Goal: Task Accomplishment & Management: Use online tool/utility

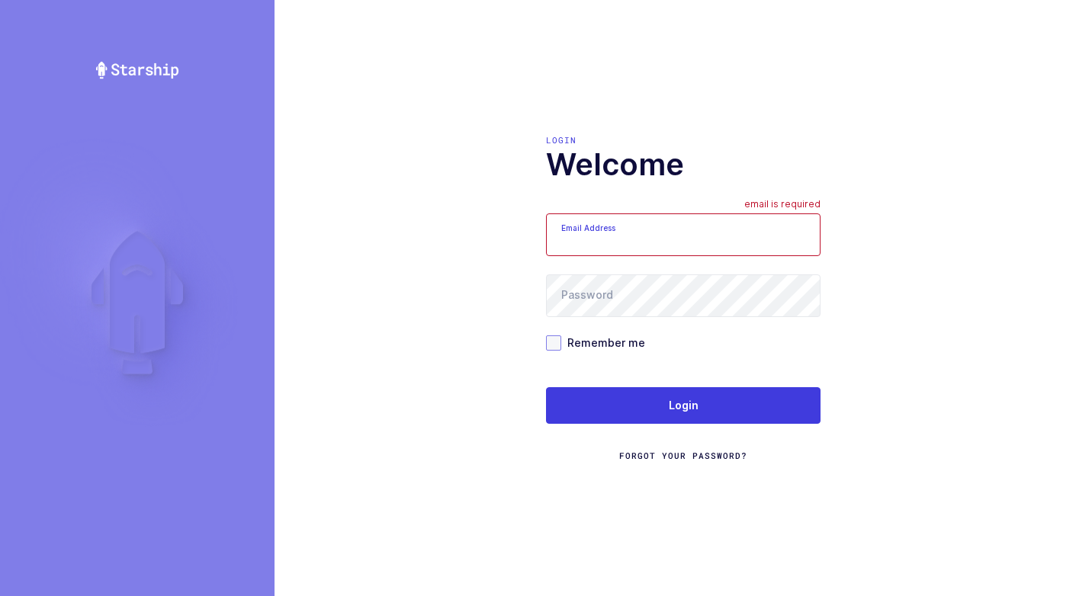
type input "walkerj@gmail.com"
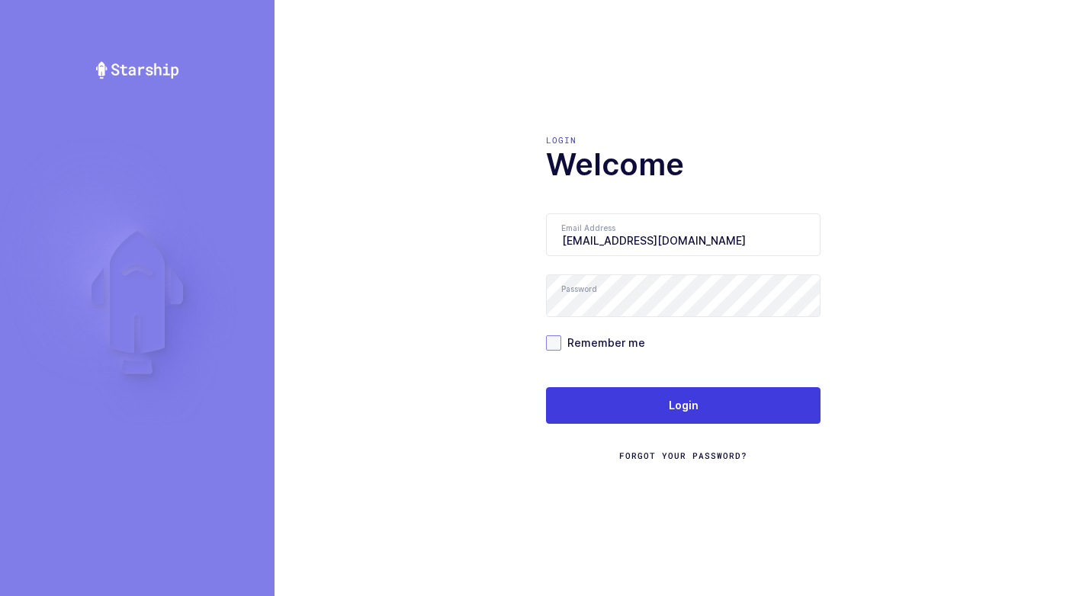
click at [546, 339] on div "Login Welcome Email Address walkerj@gmail.com email is required Password Rememb…" at bounding box center [682, 298] width 817 height 596
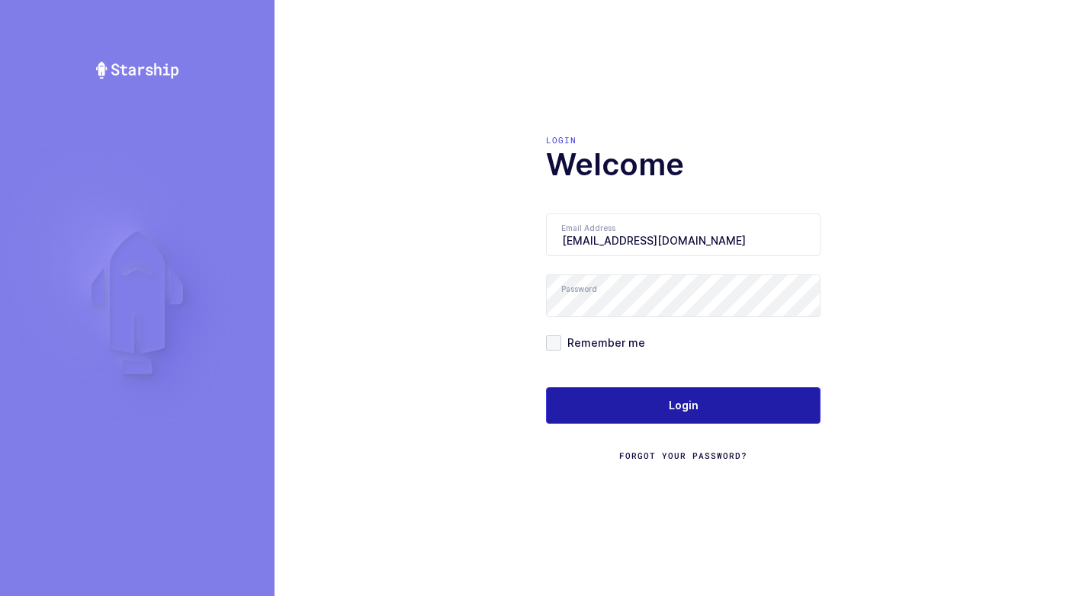
click at [615, 412] on button "Login" at bounding box center [683, 405] width 274 height 37
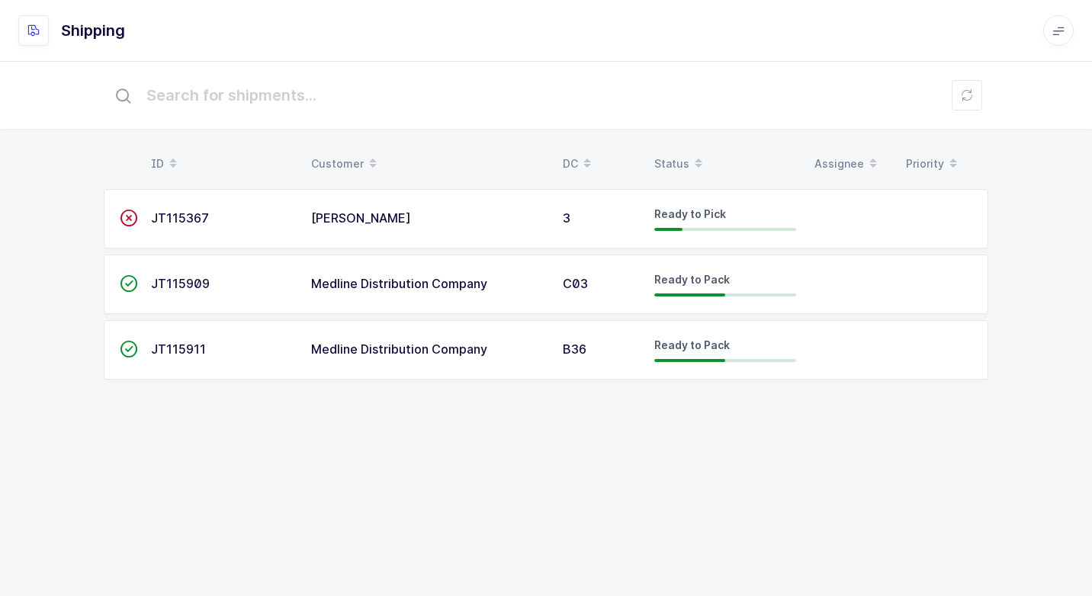
click at [525, 348] on div "Medline Distribution Company" at bounding box center [427, 350] width 233 height 14
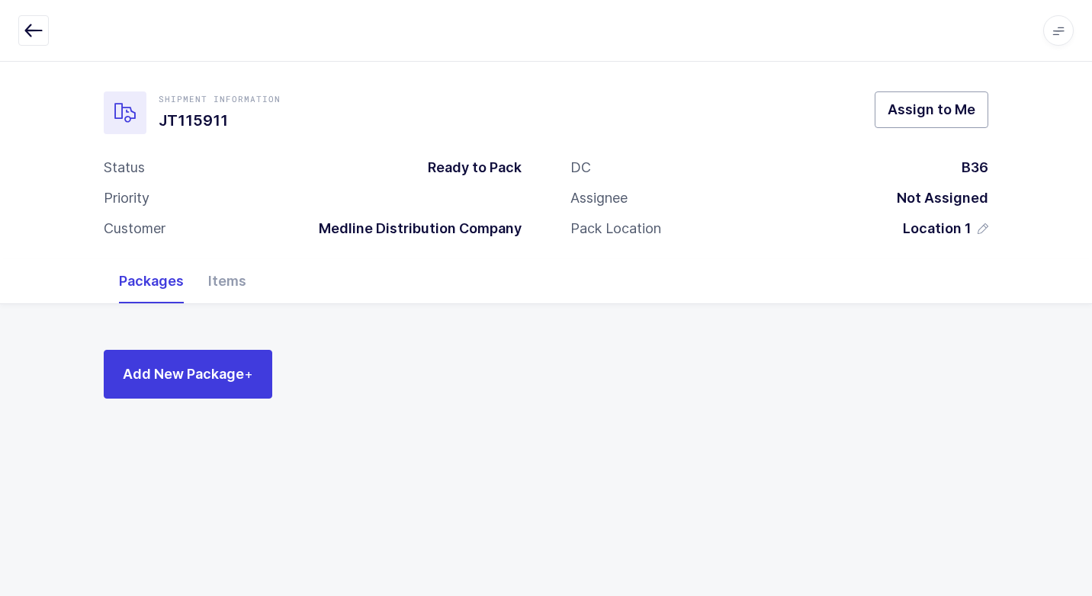
click at [931, 115] on span "Assign to Me" at bounding box center [931, 109] width 88 height 19
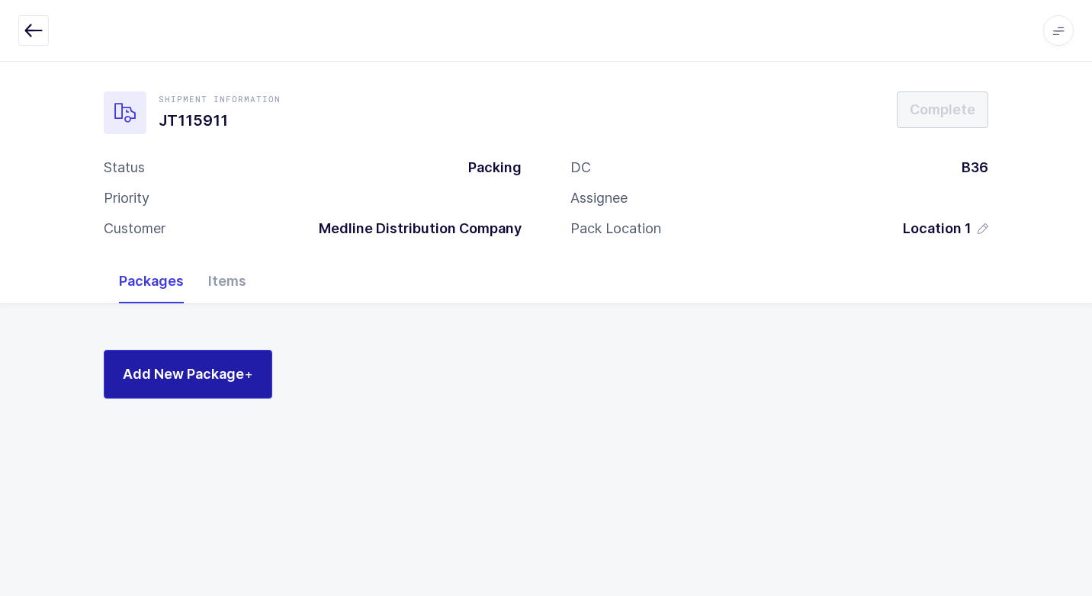
click at [223, 373] on span "Add New Package +" at bounding box center [188, 373] width 130 height 19
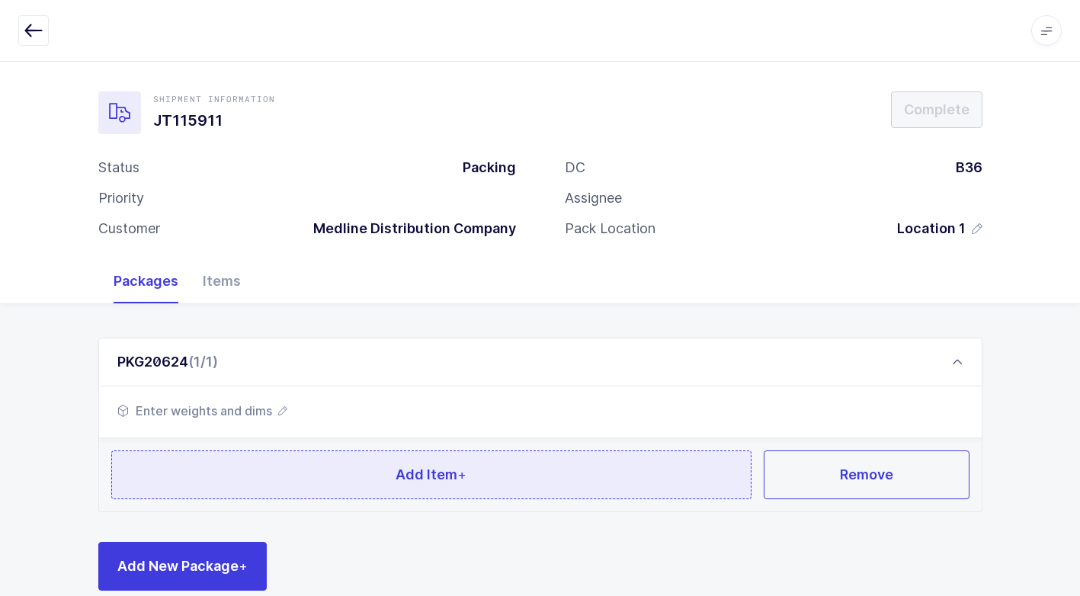
click at [363, 473] on button "Add Item +" at bounding box center [431, 475] width 641 height 49
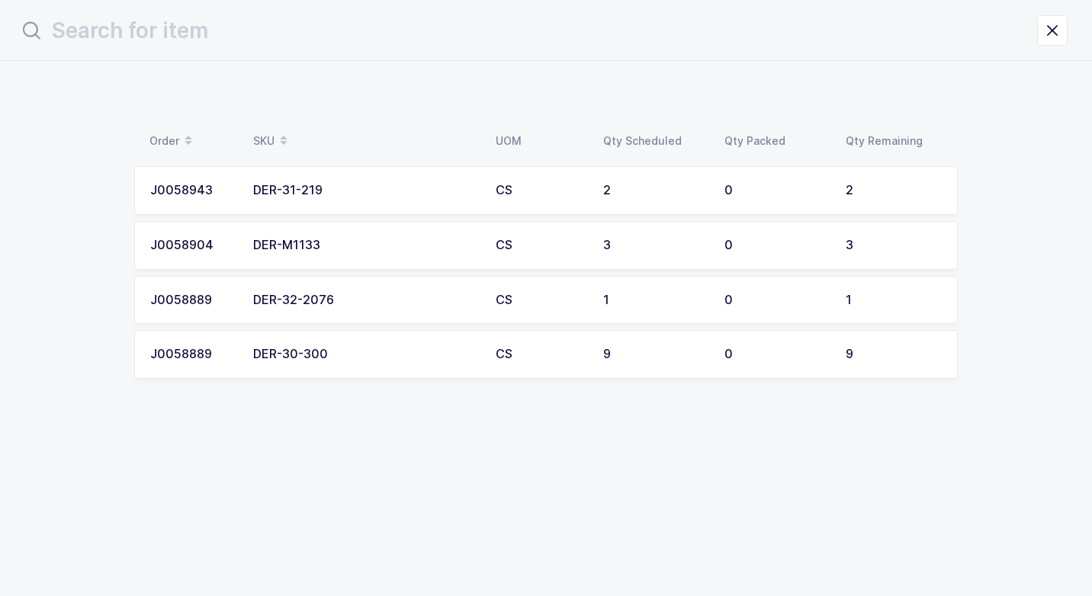
click at [368, 303] on div "DER-32-2076" at bounding box center [365, 301] width 224 height 14
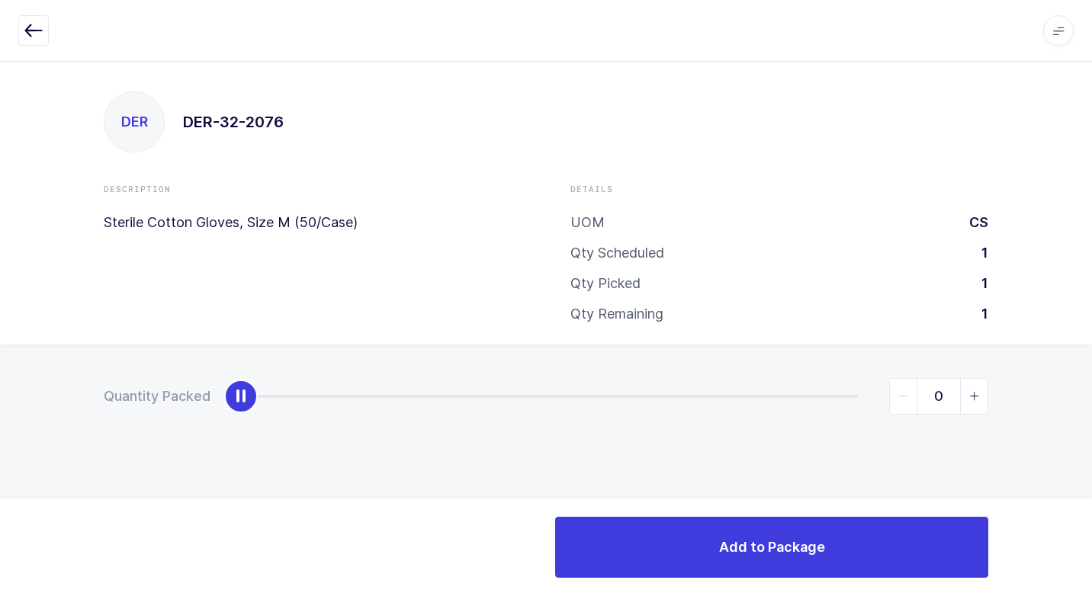
type input "1"
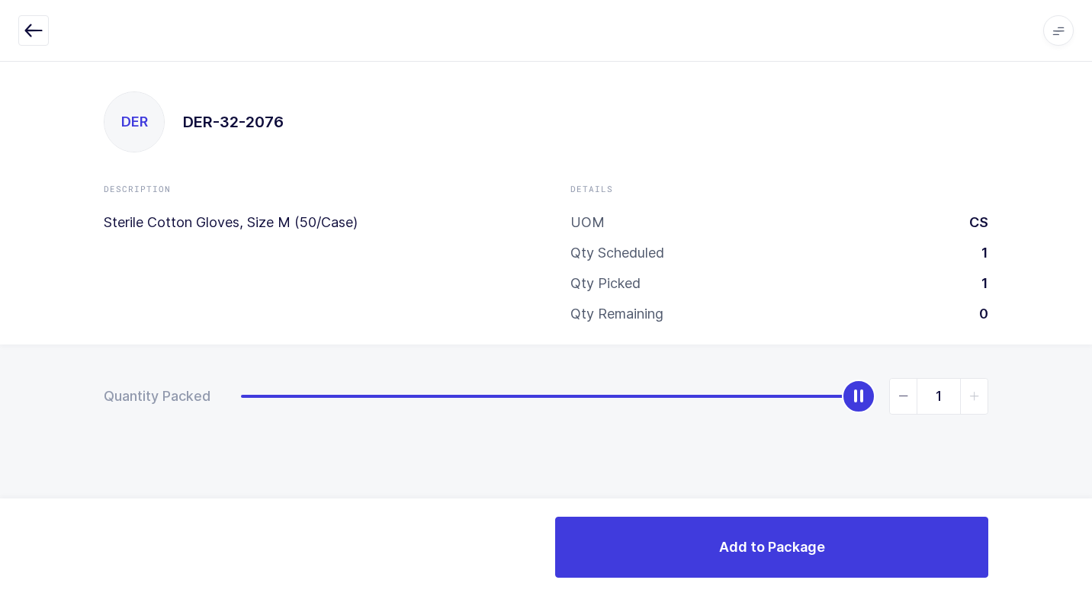
drag, startPoint x: 246, startPoint y: 400, endPoint x: 1057, endPoint y: 352, distance: 811.8
click at [1078, 342] on div "DER DER-32-2076 Description Sterile Cotton Gloves, Size M (50/Case) Details UOM…" at bounding box center [546, 328] width 1092 height 535
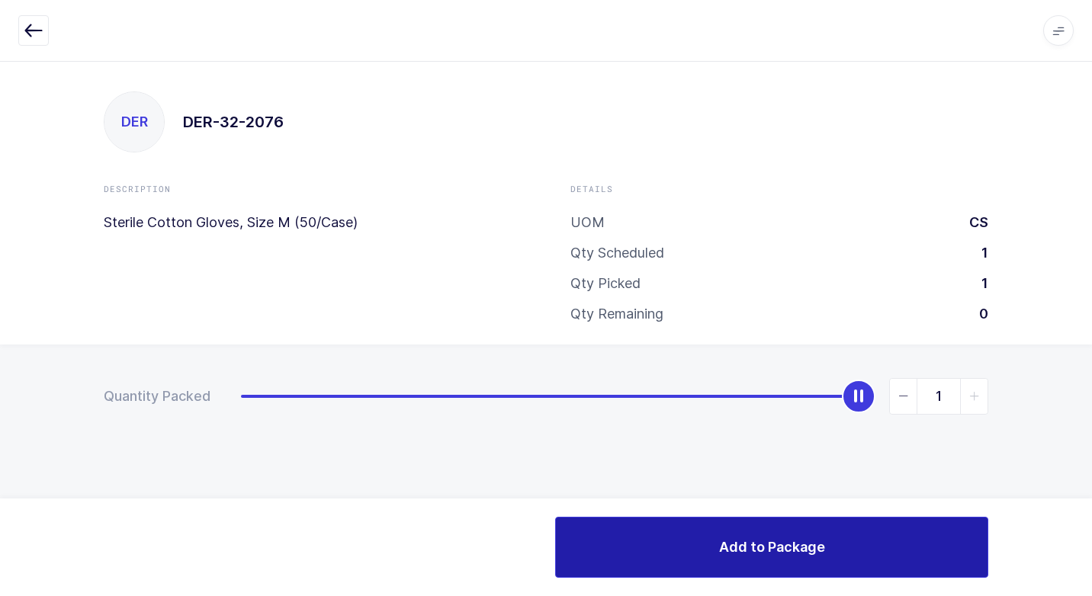
drag, startPoint x: 703, startPoint y: 551, endPoint x: 687, endPoint y: 537, distance: 21.1
click at [702, 551] on button "Add to Package" at bounding box center [771, 547] width 433 height 61
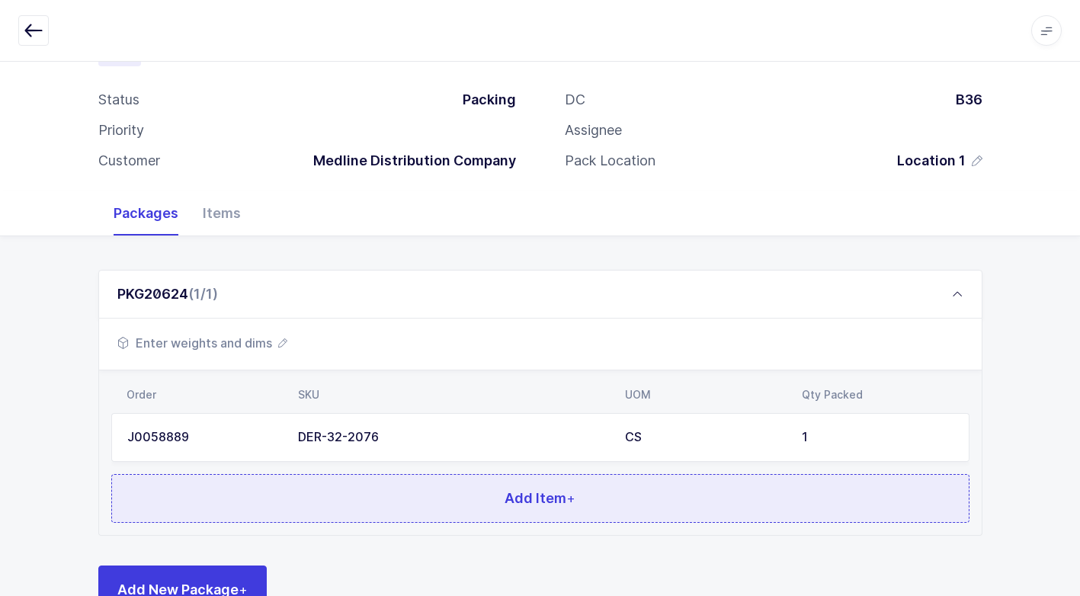
scroll to position [117, 0]
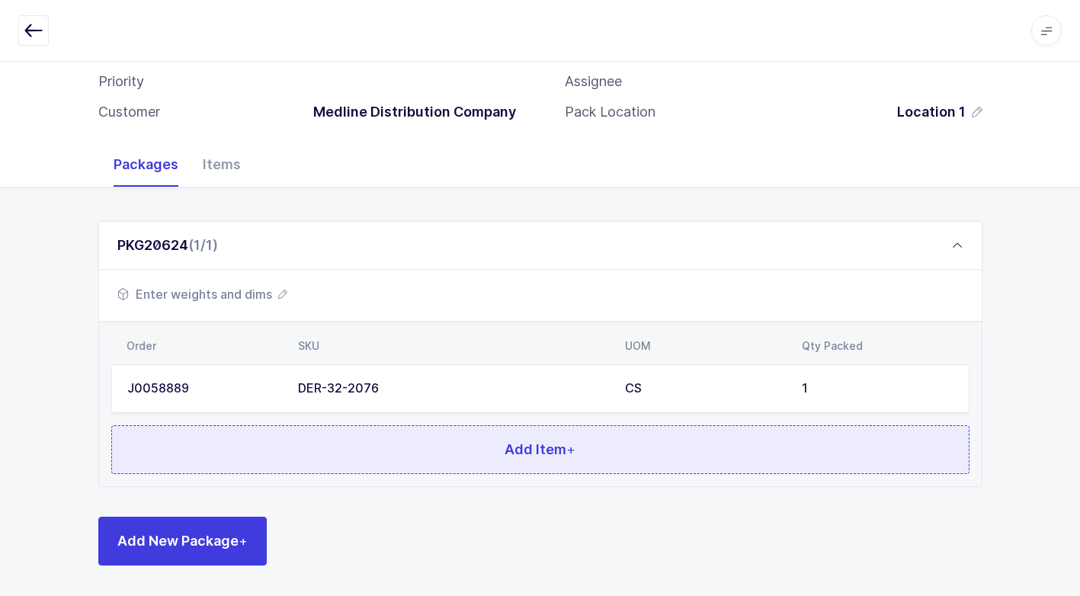
click at [560, 440] on span "Add Item +" at bounding box center [540, 449] width 71 height 19
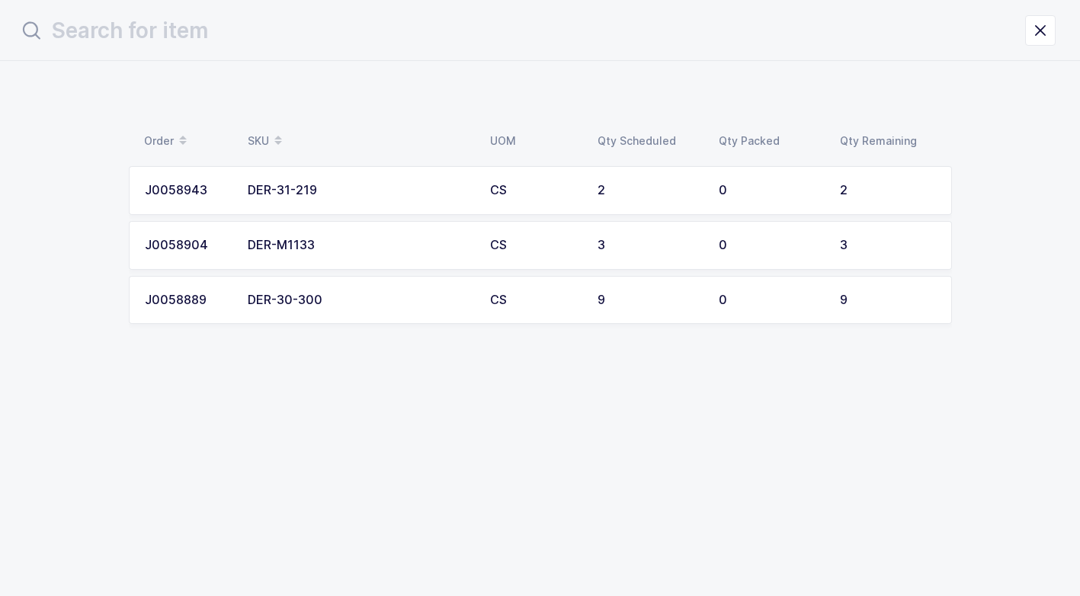
scroll to position [0, 0]
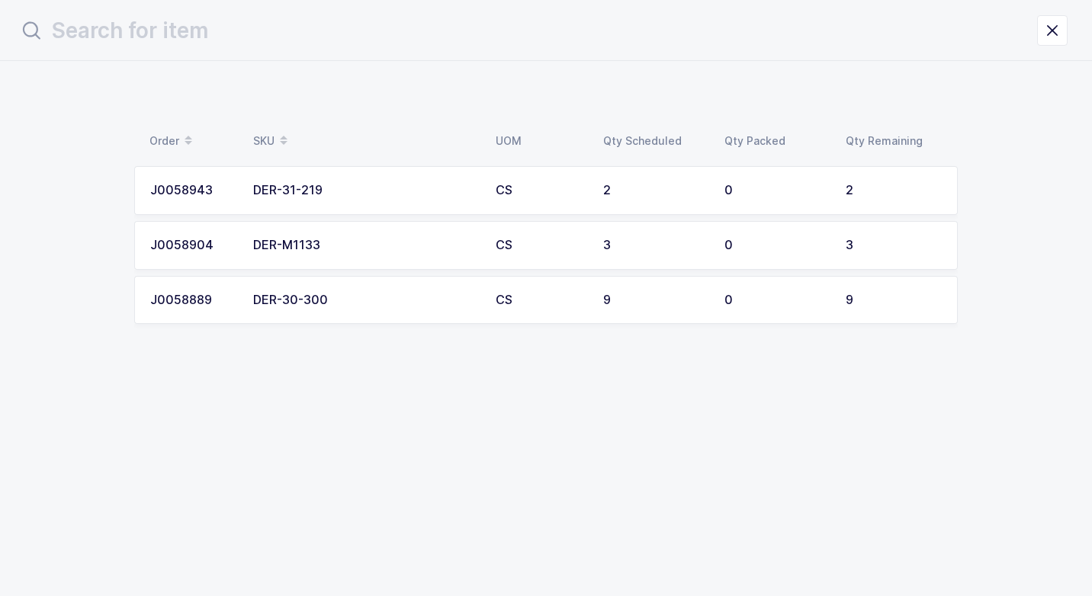
click at [425, 241] on div "DER-M1133" at bounding box center [365, 246] width 224 height 14
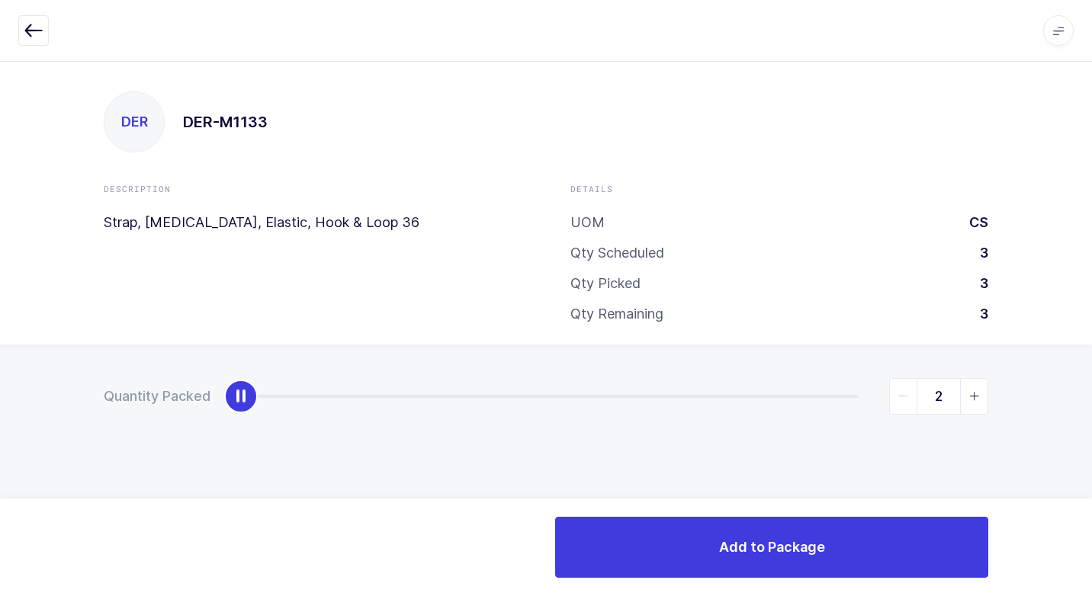
type input "3"
drag, startPoint x: 239, startPoint y: 401, endPoint x: 994, endPoint y: 247, distance: 771.1
click at [1091, 192] on html "Apps Core [GEOGRAPHIC_DATA] Admin Mission Control Purchasing [PERSON_NAME] Logo…" at bounding box center [546, 298] width 1092 height 596
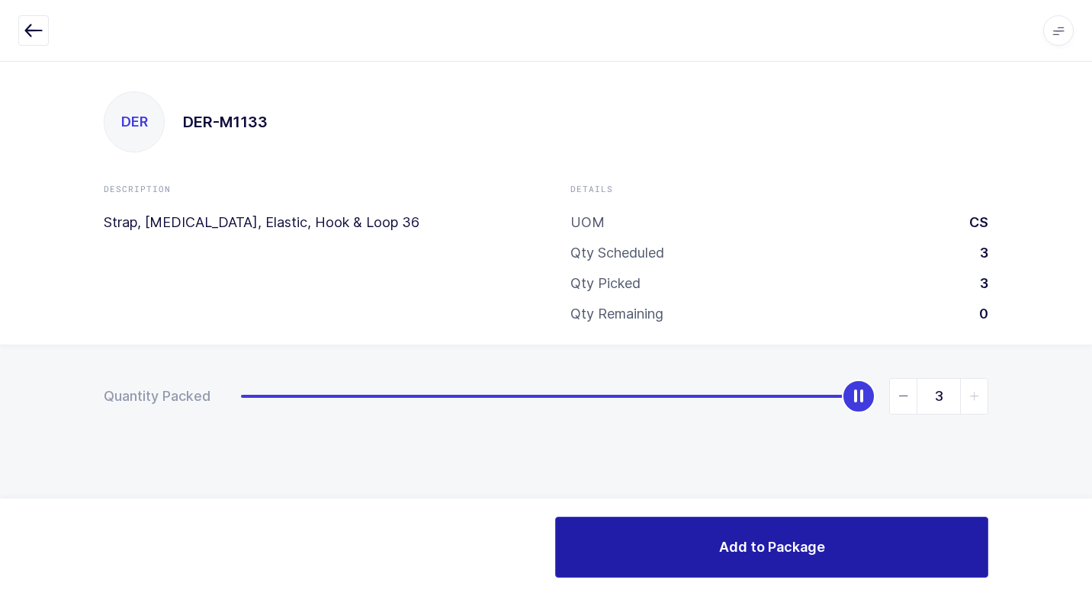
drag, startPoint x: 682, startPoint y: 546, endPoint x: 595, endPoint y: 457, distance: 124.0
click at [678, 541] on button "Add to Package" at bounding box center [771, 547] width 433 height 61
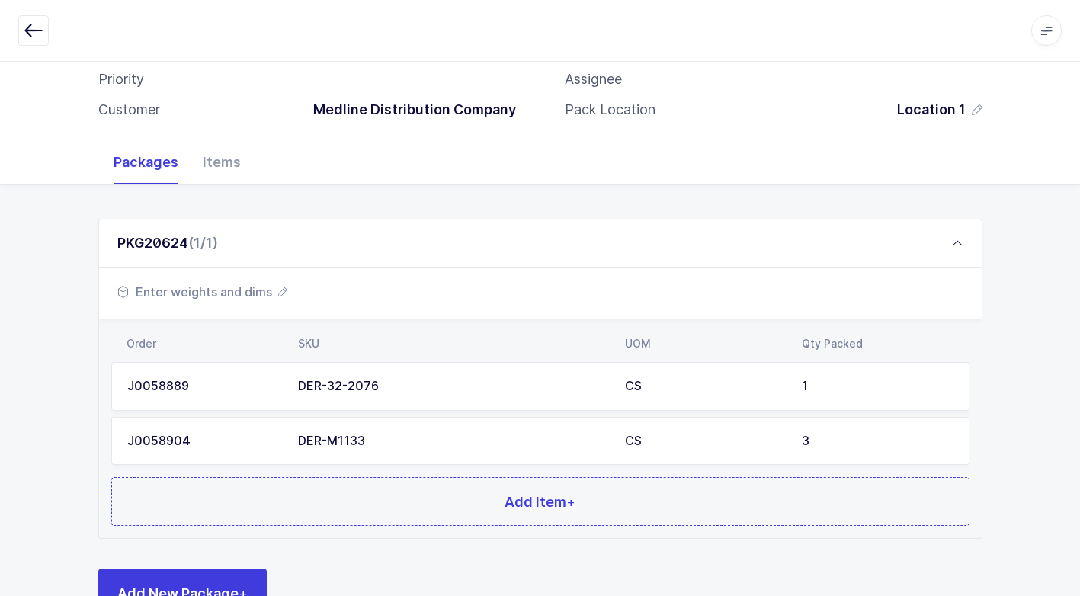
scroll to position [171, 0]
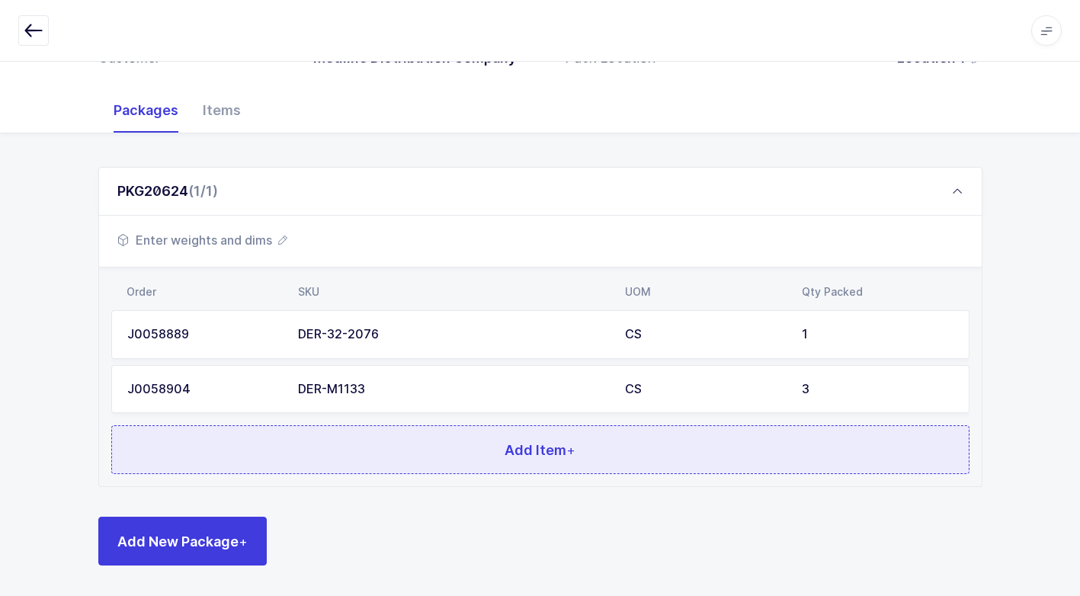
click at [430, 444] on button "Add Item +" at bounding box center [540, 449] width 858 height 49
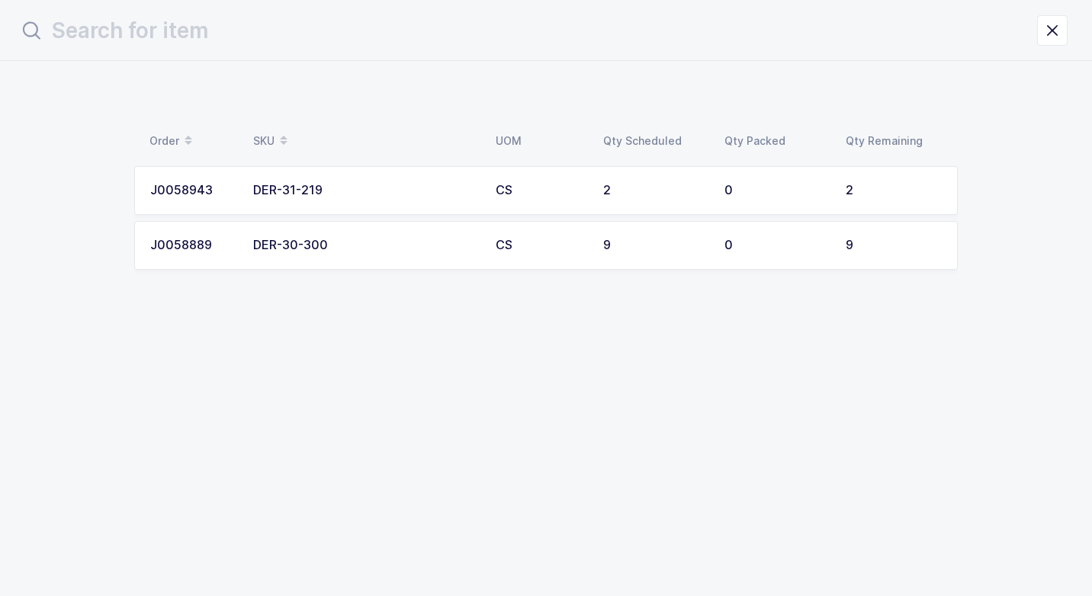
click at [449, 188] on div "DER-31-219" at bounding box center [365, 191] width 224 height 14
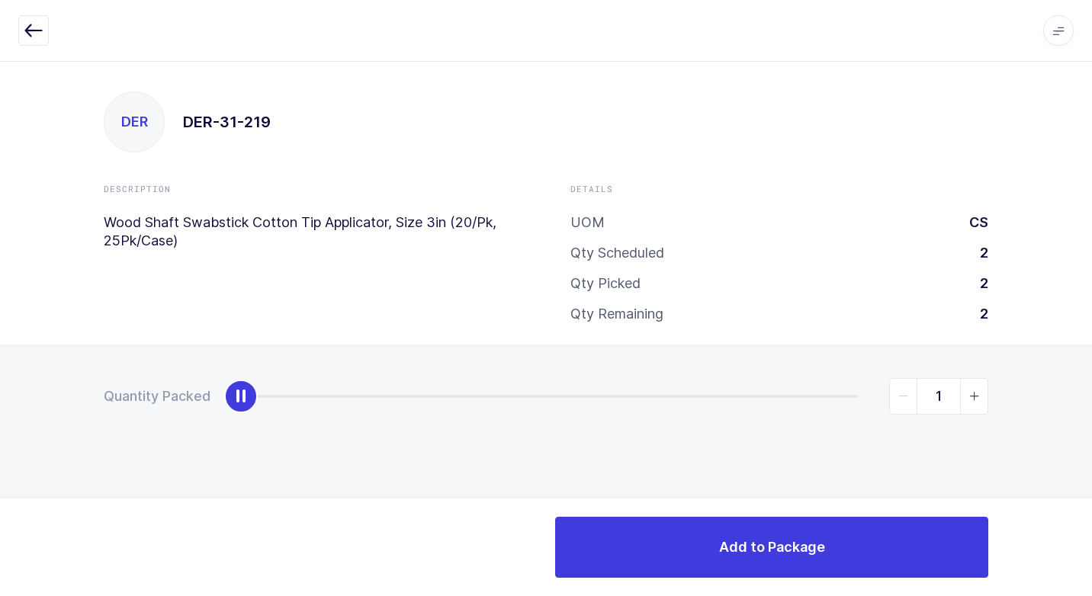
type input "2"
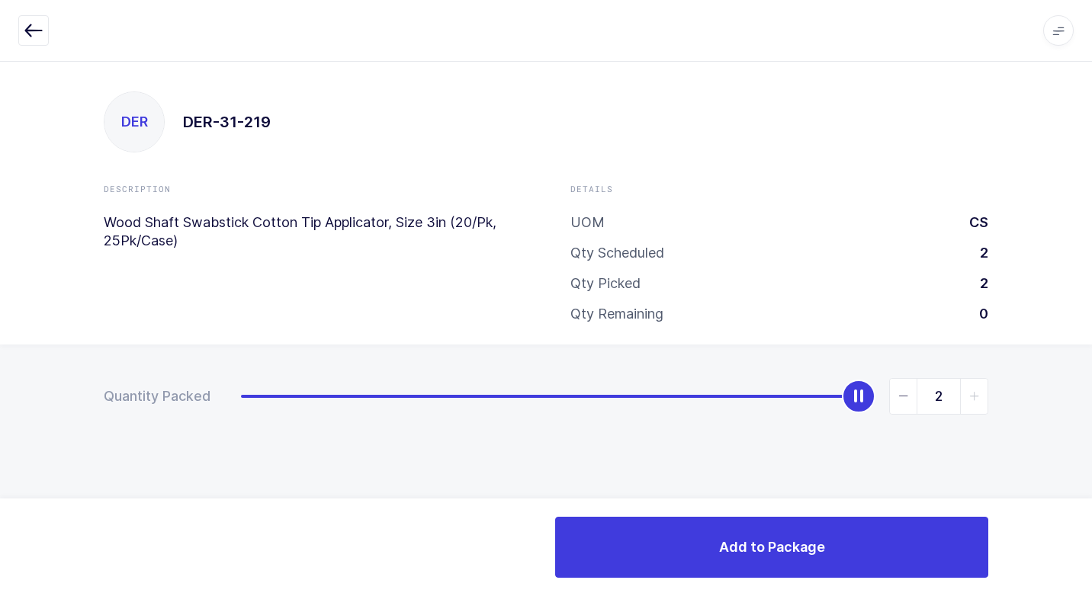
drag, startPoint x: 239, startPoint y: 405, endPoint x: 1094, endPoint y: 189, distance: 882.2
click at [1091, 189] on html "Apps Core [GEOGRAPHIC_DATA] Admin Mission Control Purchasing [PERSON_NAME] Logo…" at bounding box center [546, 298] width 1092 height 596
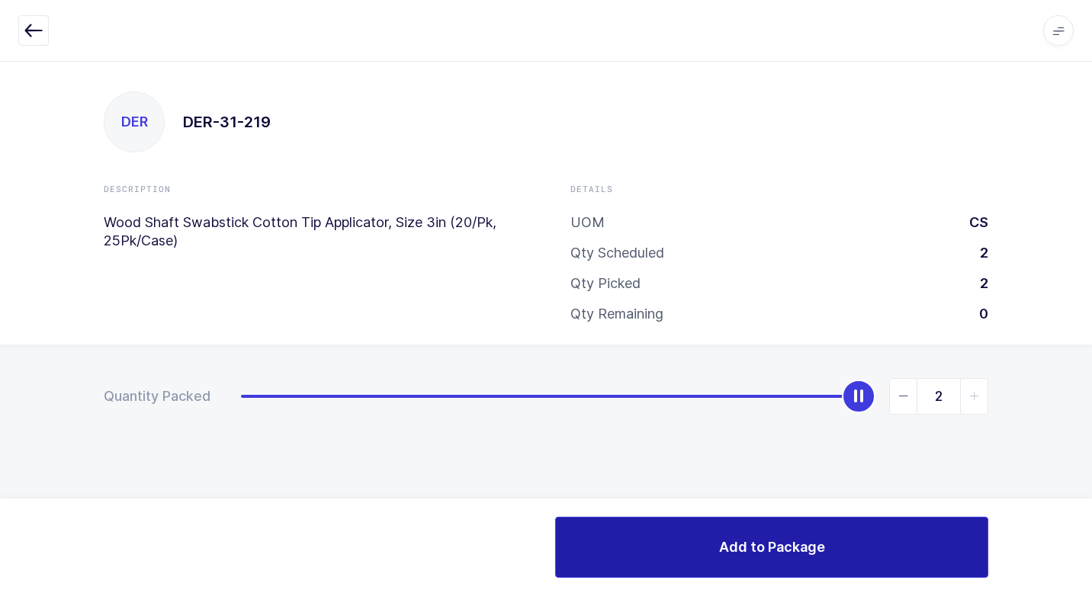
click at [664, 543] on button "Add to Package" at bounding box center [771, 547] width 433 height 61
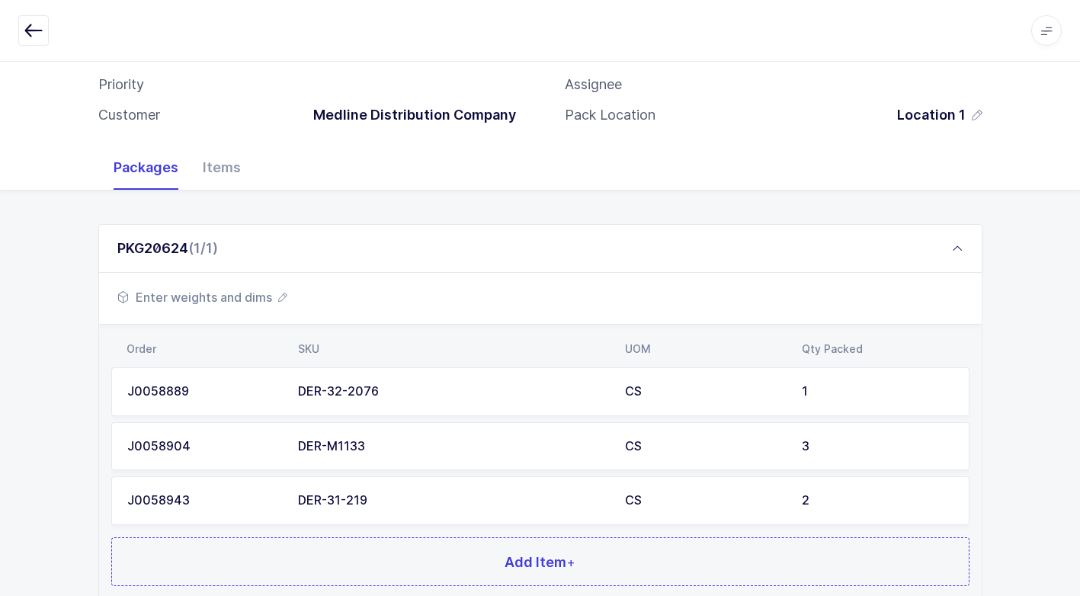
scroll to position [226, 0]
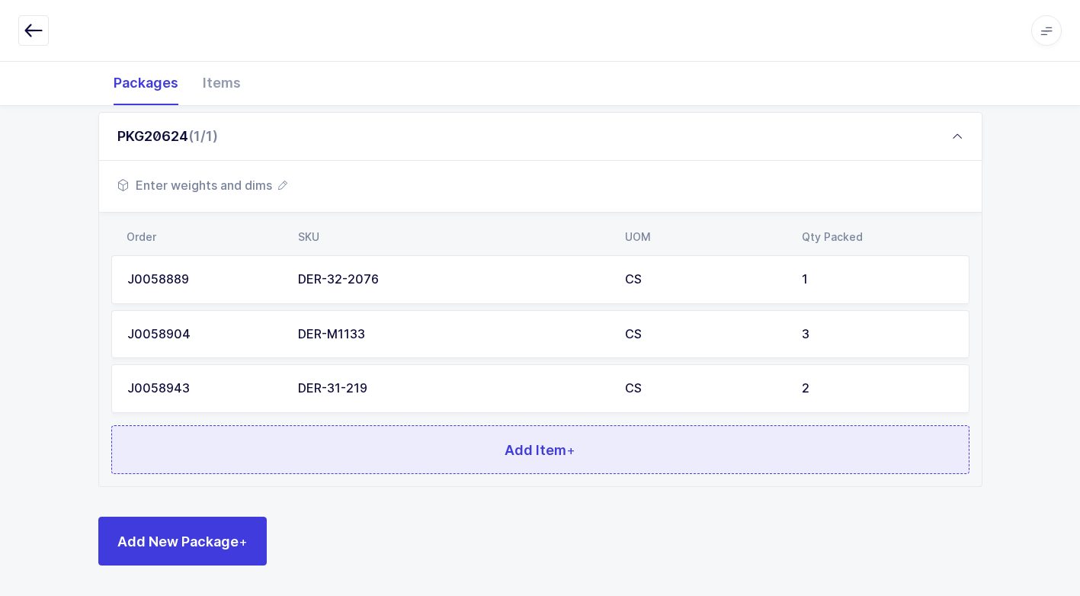
click at [505, 447] on span "Add Item +" at bounding box center [540, 450] width 71 height 19
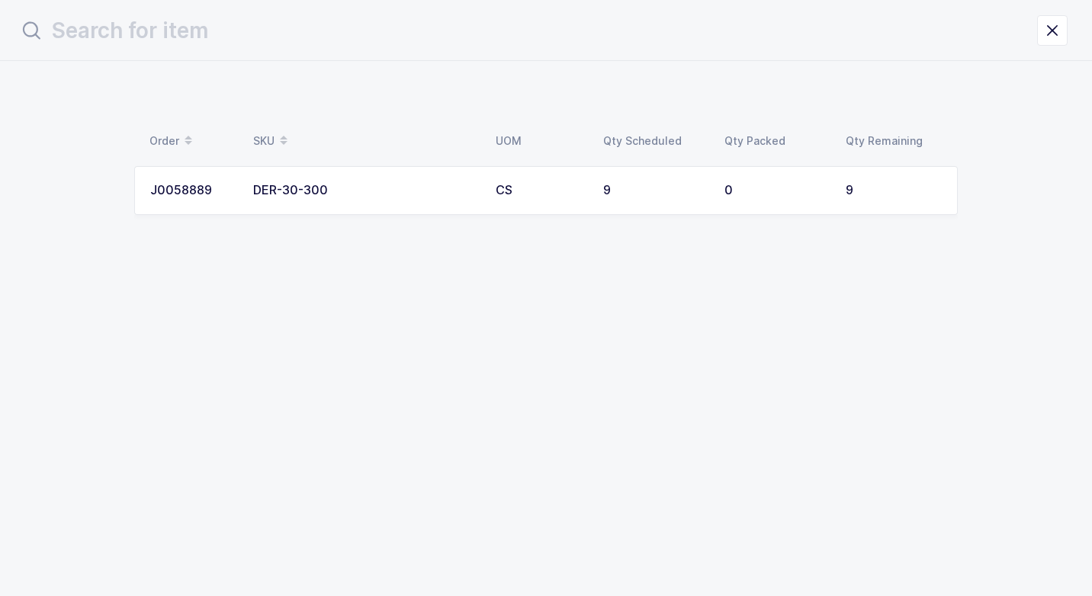
click at [469, 185] on div "DER-30-300" at bounding box center [365, 191] width 224 height 14
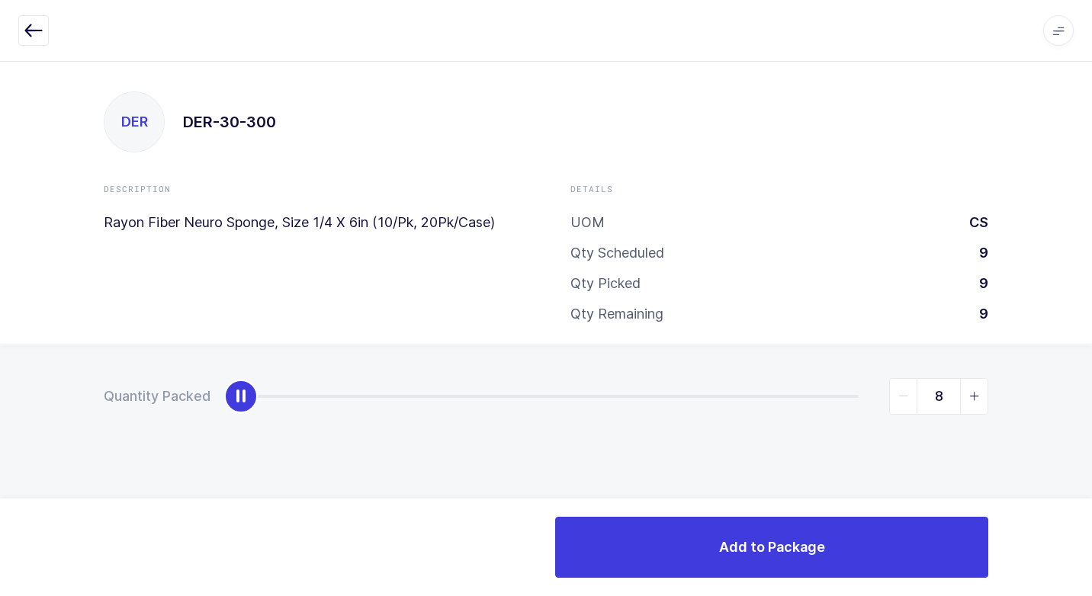
type input "9"
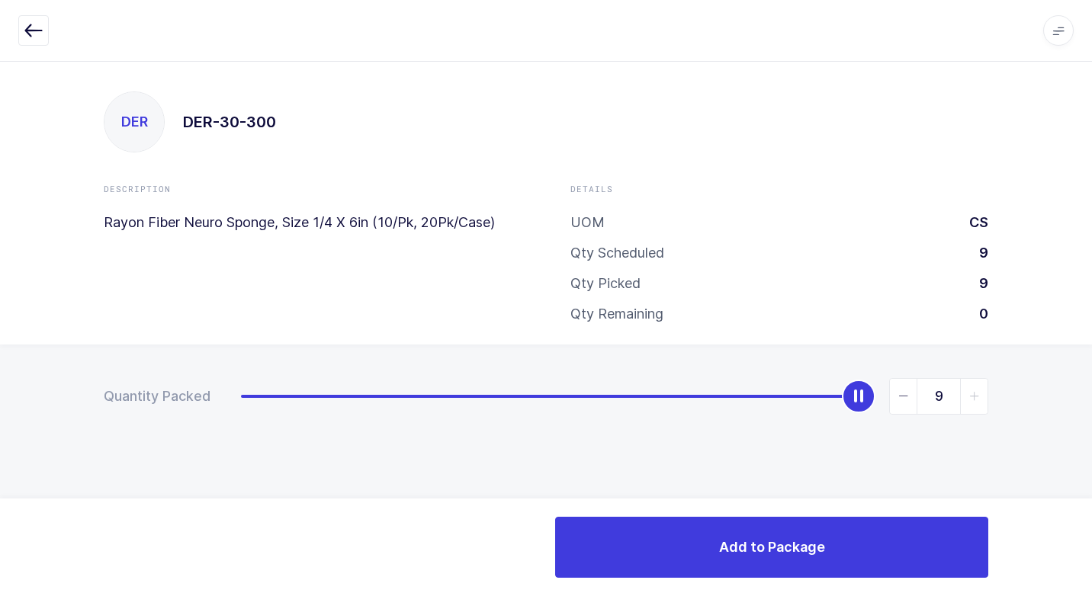
drag, startPoint x: 249, startPoint y: 396, endPoint x: 1094, endPoint y: 269, distance: 855.0
click at [1091, 269] on html "Apps Core [GEOGRAPHIC_DATA] Admin Mission Control Purchasing [PERSON_NAME] Logo…" at bounding box center [546, 298] width 1092 height 596
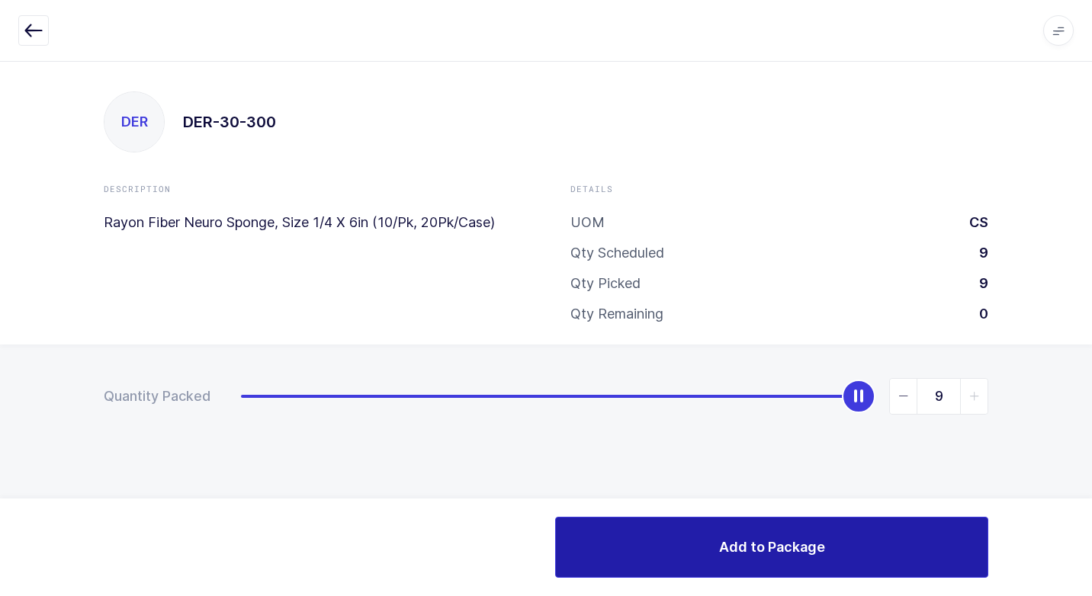
click at [678, 541] on button "Add to Package" at bounding box center [771, 547] width 433 height 61
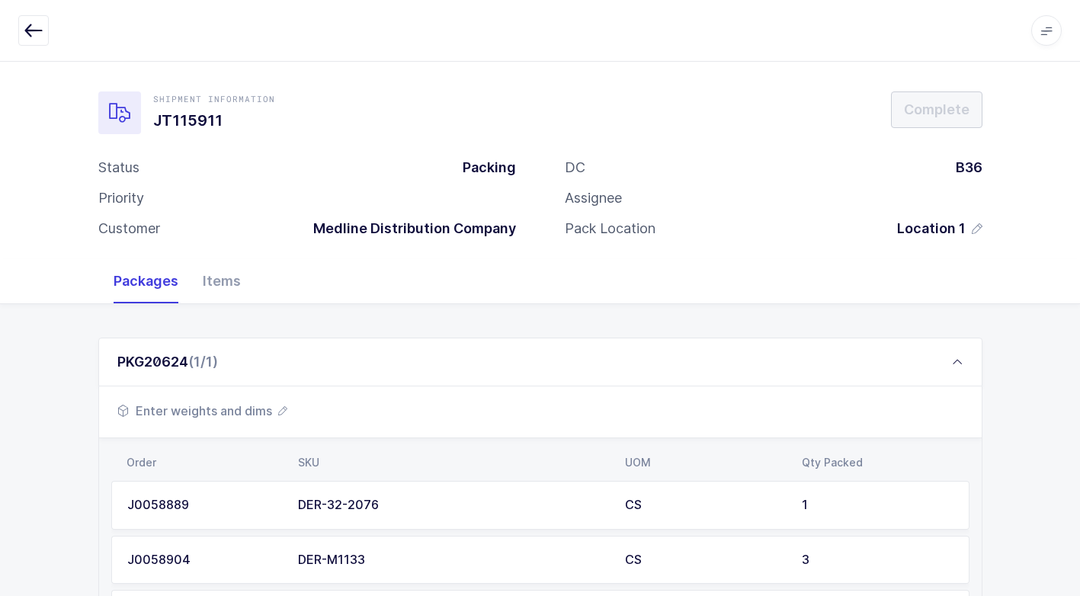
drag, startPoint x: 192, startPoint y: 417, endPoint x: 197, endPoint y: 411, distance: 8.1
click at [197, 411] on span "Enter weights and dims" at bounding box center [202, 411] width 170 height 18
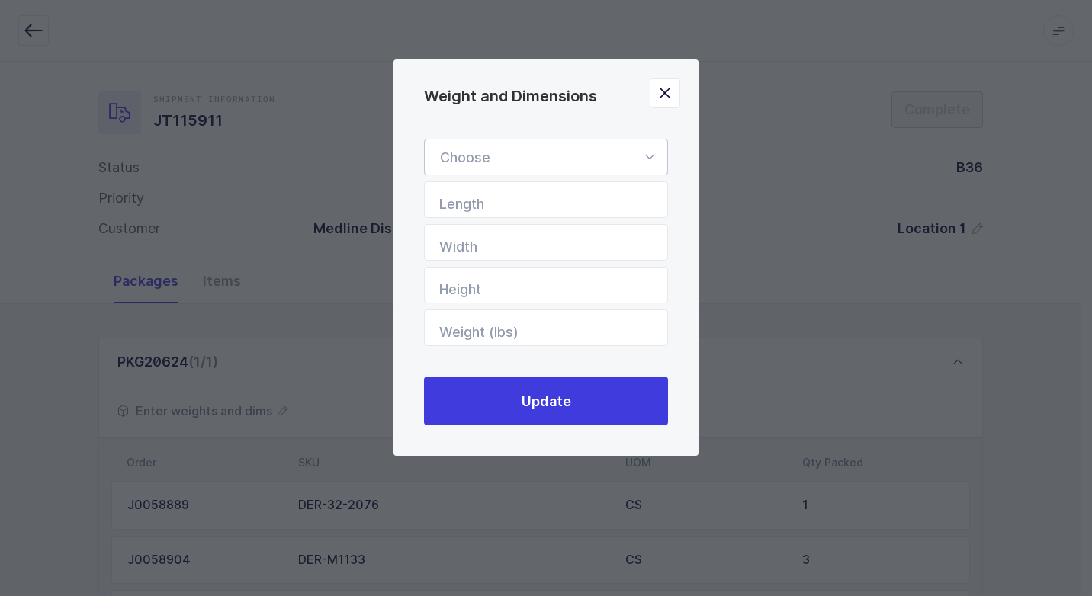
click at [648, 156] on icon "Weight and Dimensions" at bounding box center [649, 157] width 19 height 37
click at [483, 262] on li "Box" at bounding box center [552, 259] width 242 height 29
type input "Box"
click at [617, 206] on input "Length" at bounding box center [546, 199] width 244 height 37
type input "20"
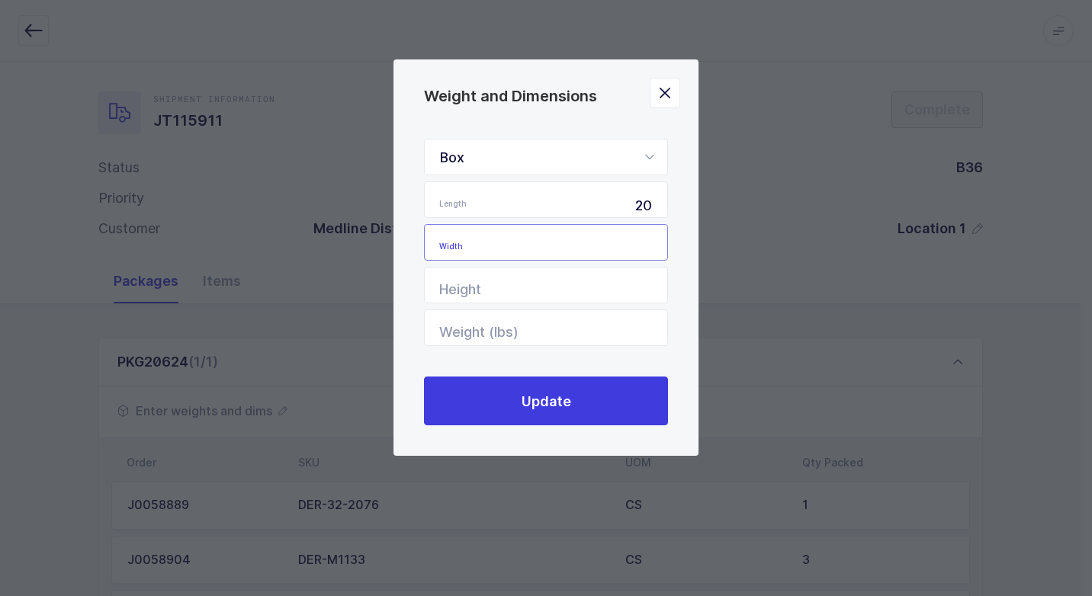
click at [596, 249] on input "Width" at bounding box center [546, 242] width 244 height 37
type input "18"
click at [566, 274] on input "Height" at bounding box center [546, 285] width 244 height 37
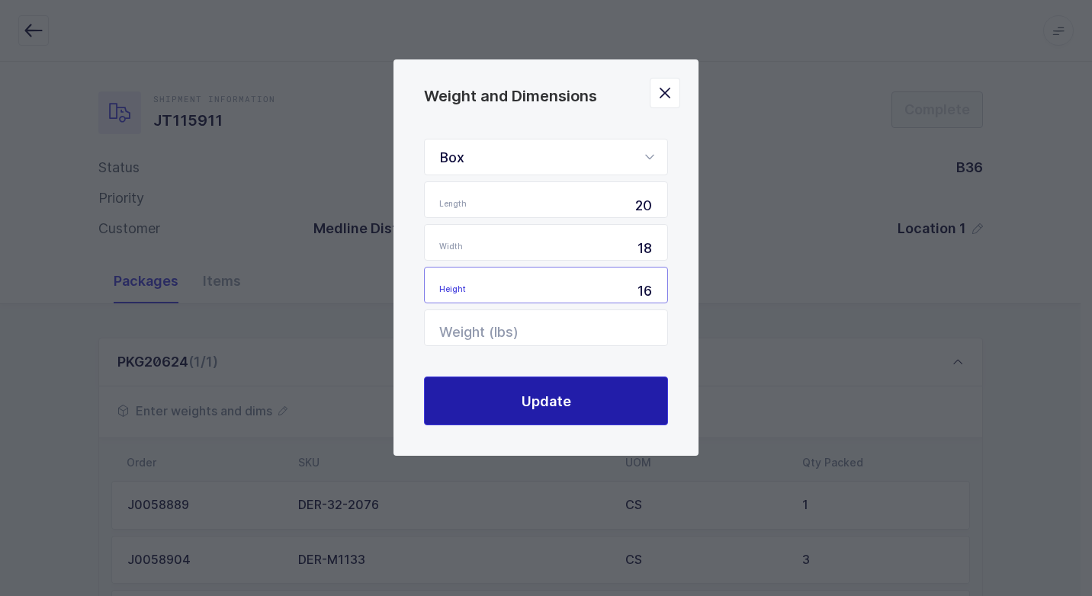
type input "16"
click at [571, 403] on button "Update" at bounding box center [546, 401] width 244 height 49
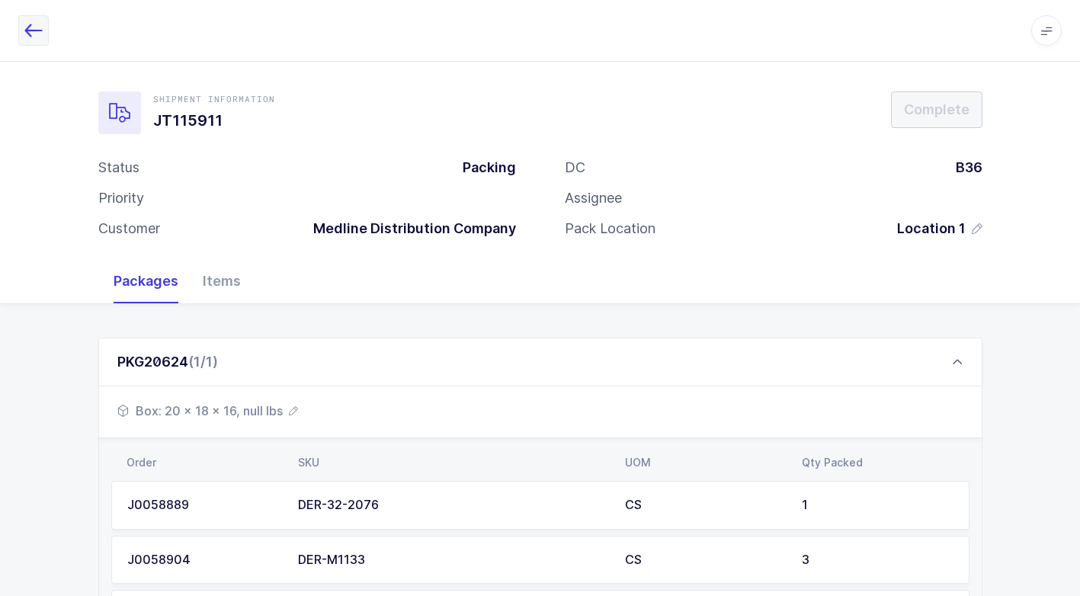
click at [35, 34] on icon "button" at bounding box center [33, 30] width 18 height 18
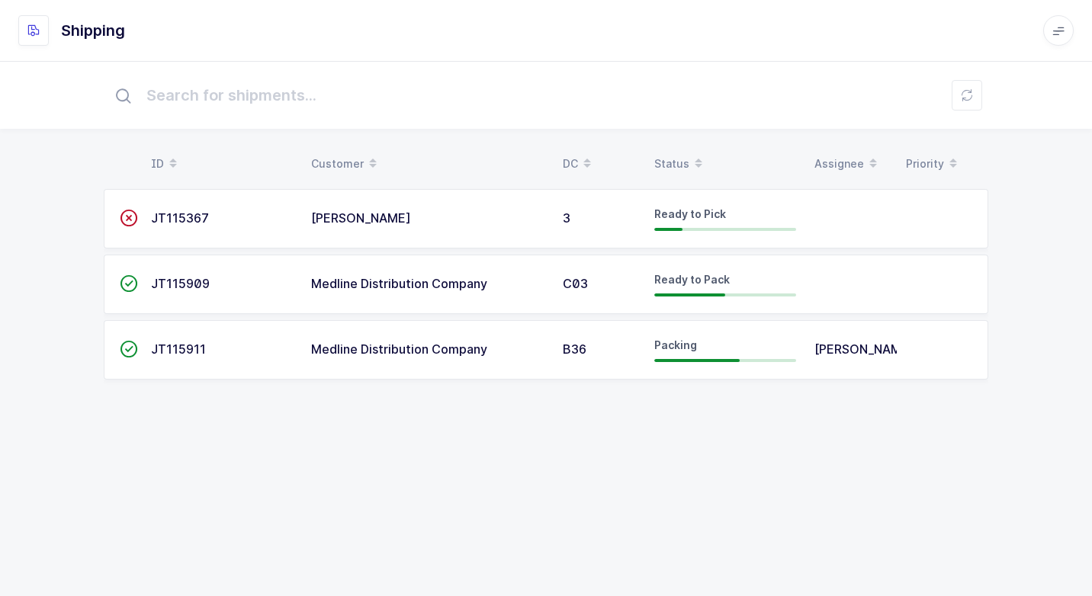
click at [526, 281] on div "Medline Distribution Company" at bounding box center [427, 285] width 233 height 14
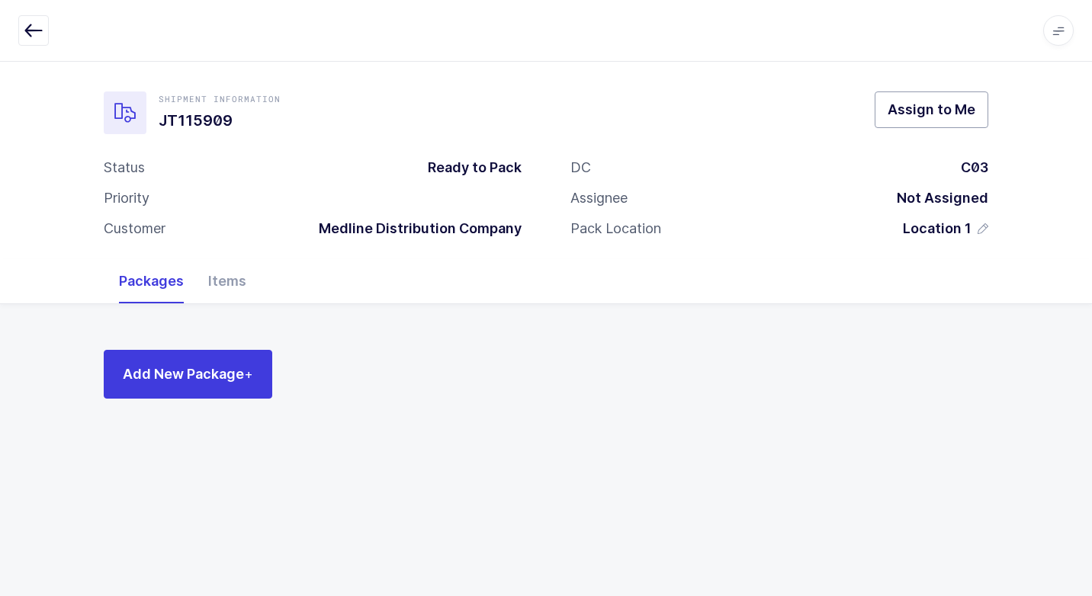
click at [918, 106] on span "Assign to Me" at bounding box center [931, 109] width 88 height 19
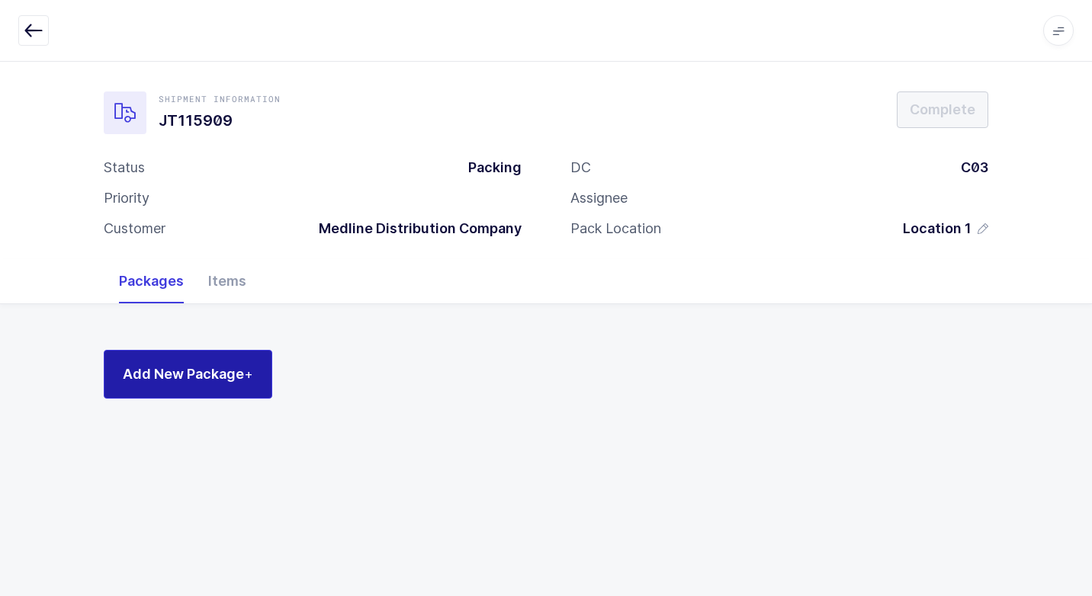
click at [233, 373] on span "Add New Package +" at bounding box center [188, 373] width 130 height 19
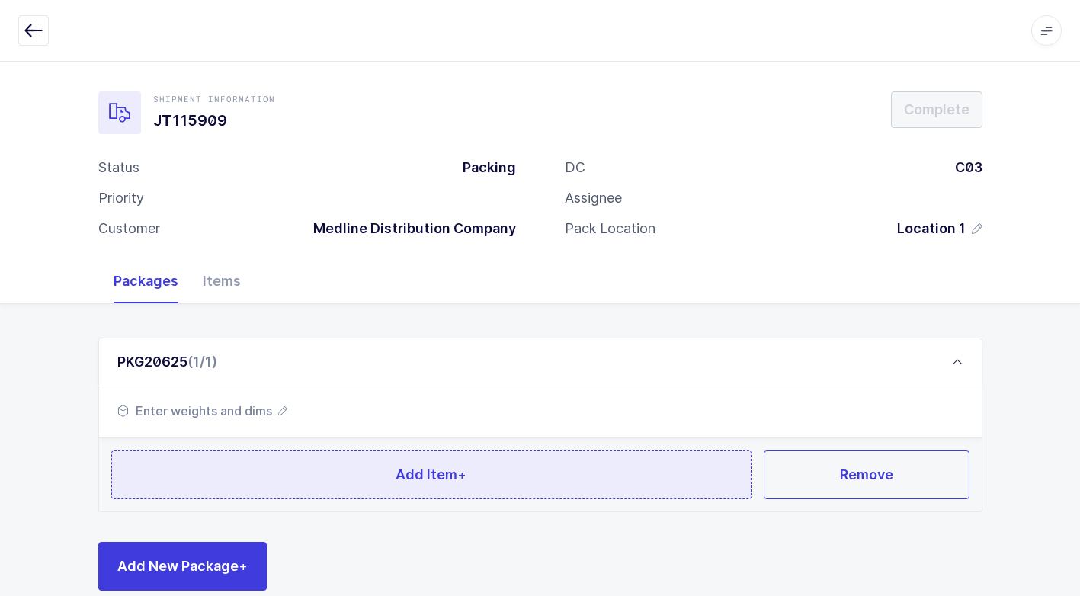
click at [350, 496] on button "Add Item +" at bounding box center [431, 475] width 641 height 49
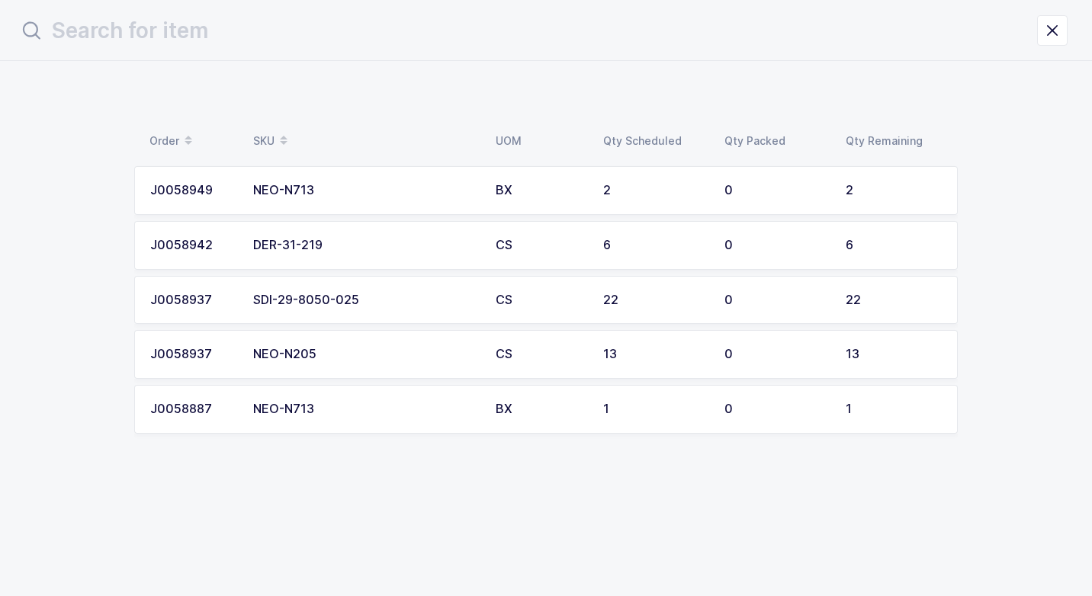
click at [410, 200] on td "NEO-N713" at bounding box center [365, 190] width 242 height 49
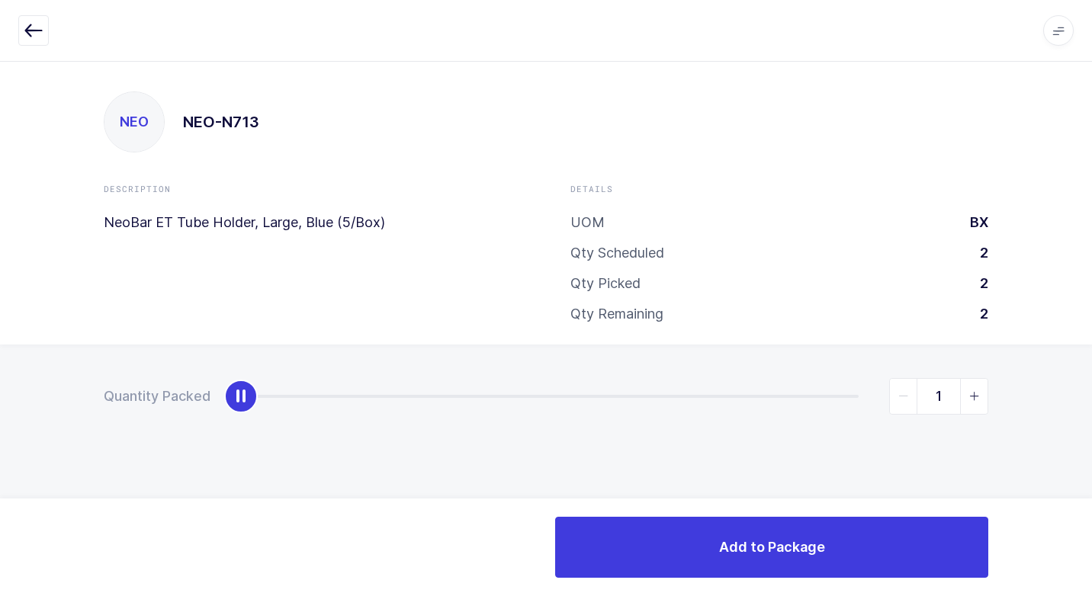
type input "2"
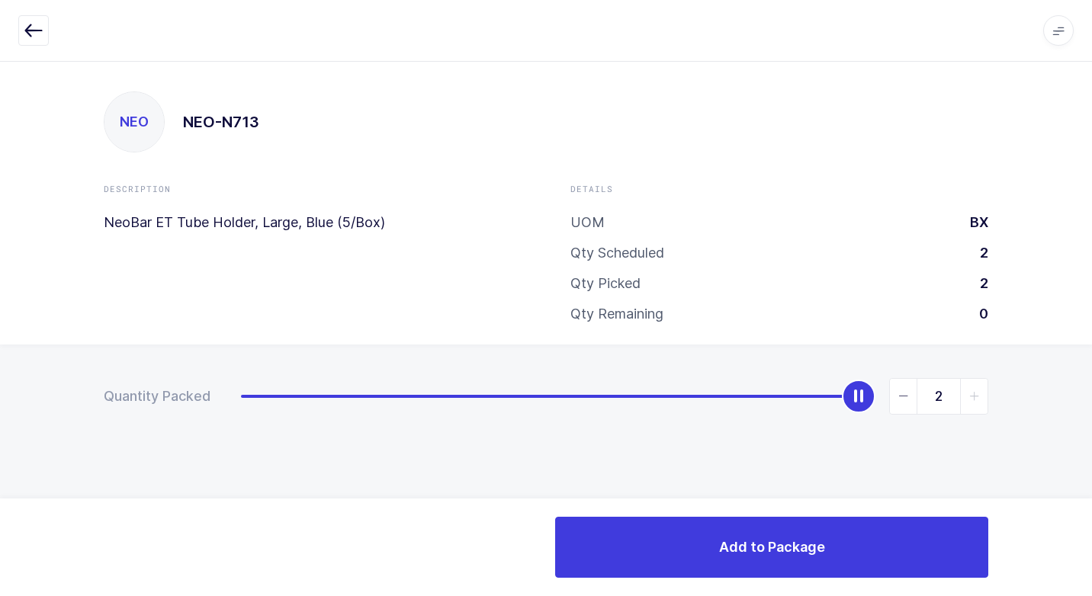
drag, startPoint x: 240, startPoint y: 402, endPoint x: 1094, endPoint y: 364, distance: 854.7
click at [1091, 364] on html "Apps Core [GEOGRAPHIC_DATA] Admin Mission Control Purchasing [PERSON_NAME] Logo…" at bounding box center [546, 298] width 1092 height 596
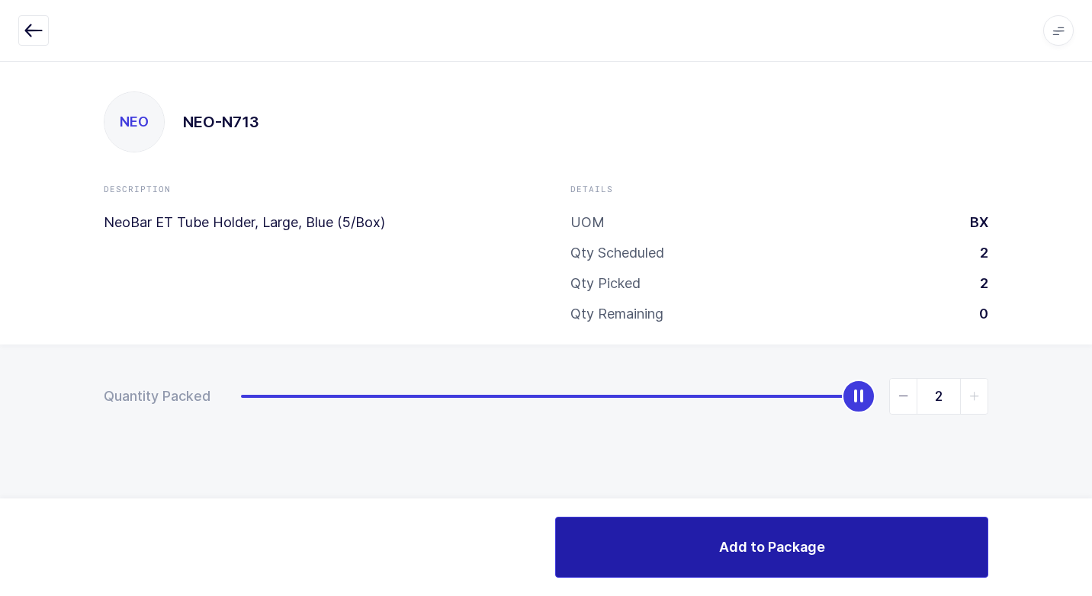
click at [708, 551] on button "Add to Package" at bounding box center [771, 547] width 433 height 61
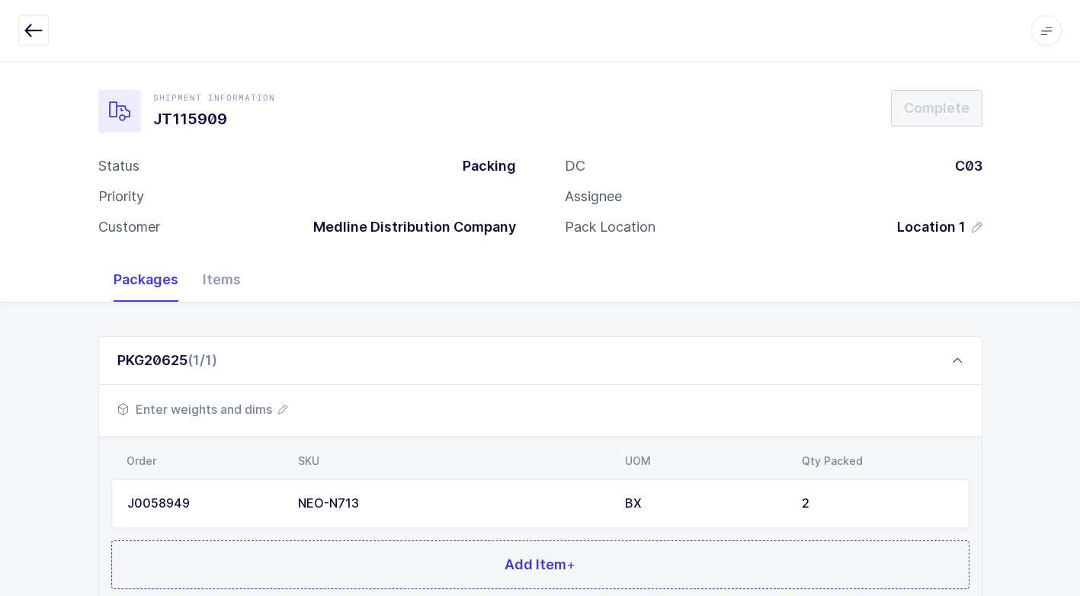
scroll to position [117, 0]
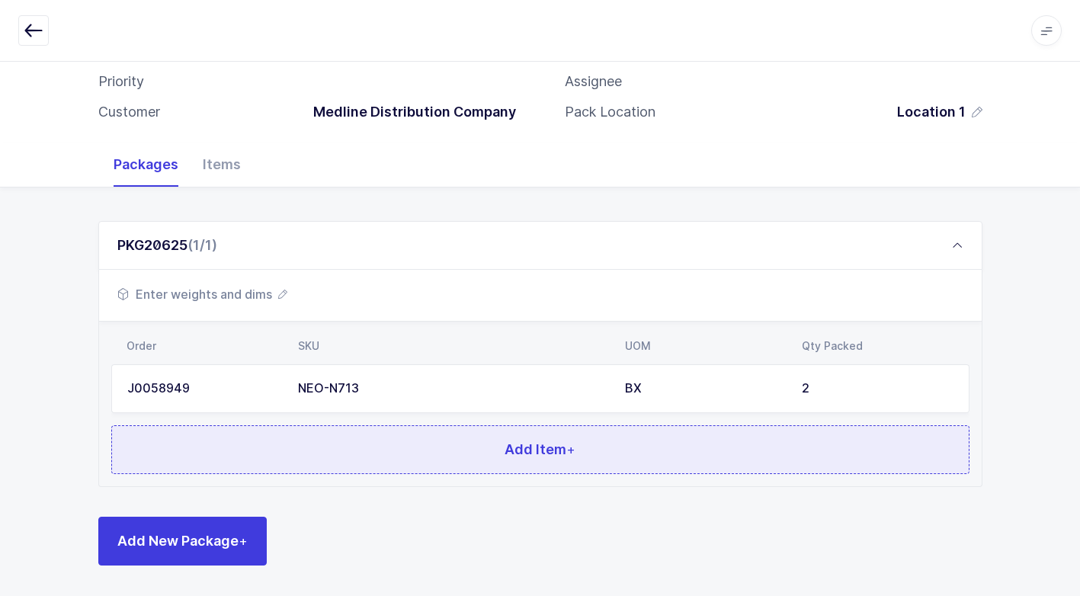
click at [472, 438] on button "Add Item +" at bounding box center [540, 449] width 858 height 49
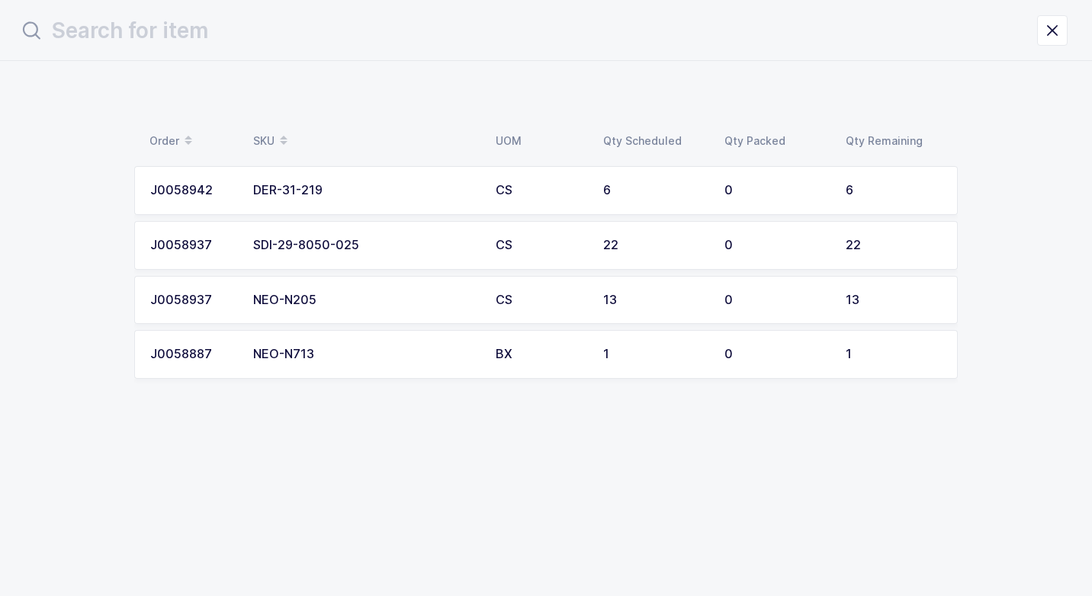
click at [441, 191] on div "DER-31-219" at bounding box center [365, 191] width 224 height 14
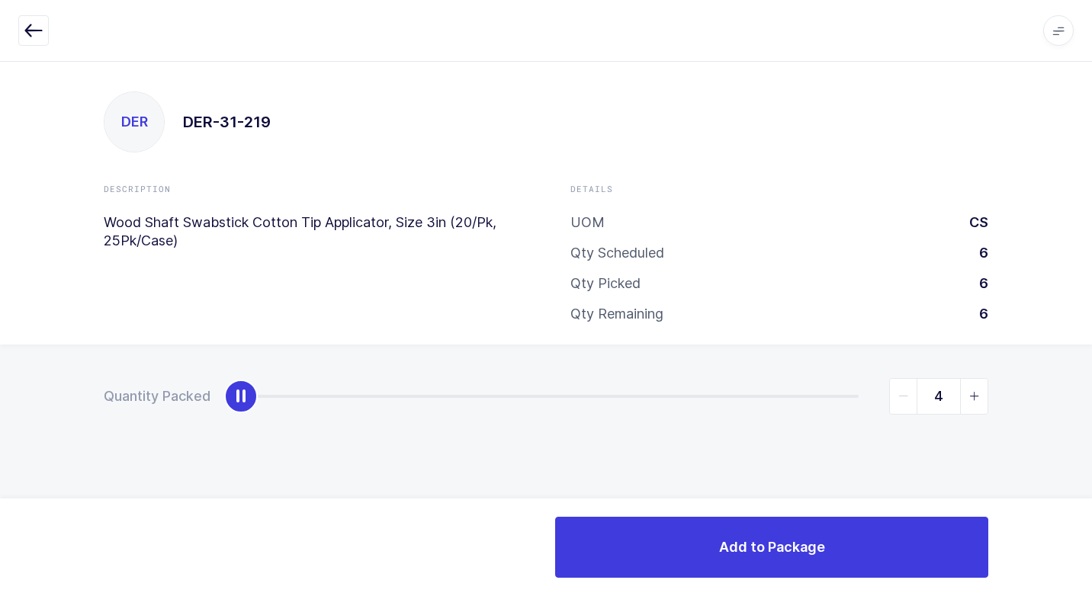
type input "6"
drag, startPoint x: 249, startPoint y: 400, endPoint x: 1070, endPoint y: 406, distance: 821.9
click at [1091, 400] on html "Apps Core [GEOGRAPHIC_DATA] Admin Mission Control Purchasing [PERSON_NAME] Logo…" at bounding box center [546, 298] width 1092 height 596
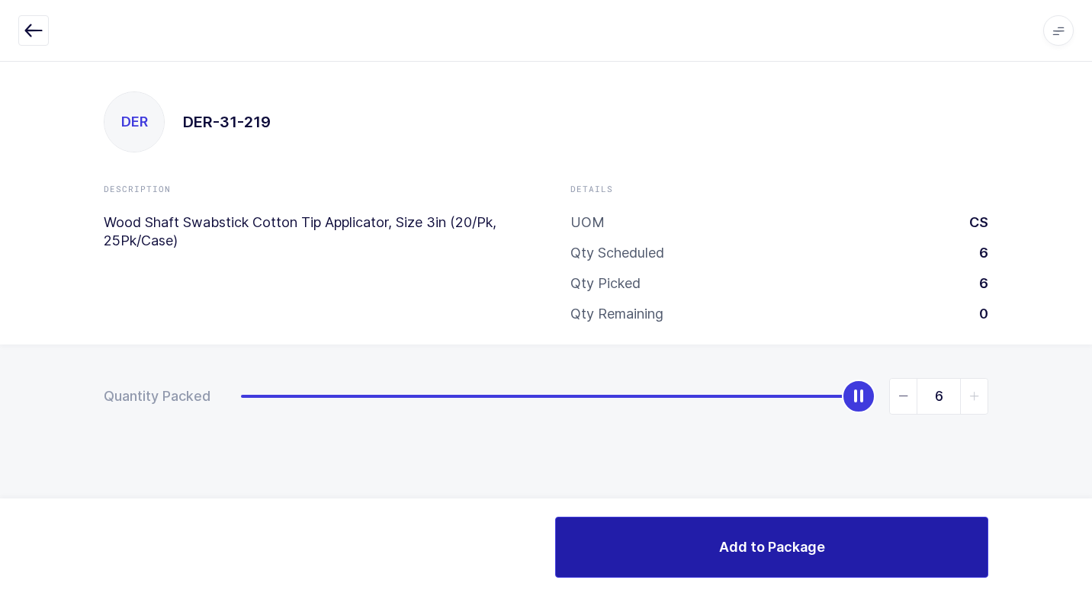
click at [659, 551] on button "Add to Package" at bounding box center [771, 547] width 433 height 61
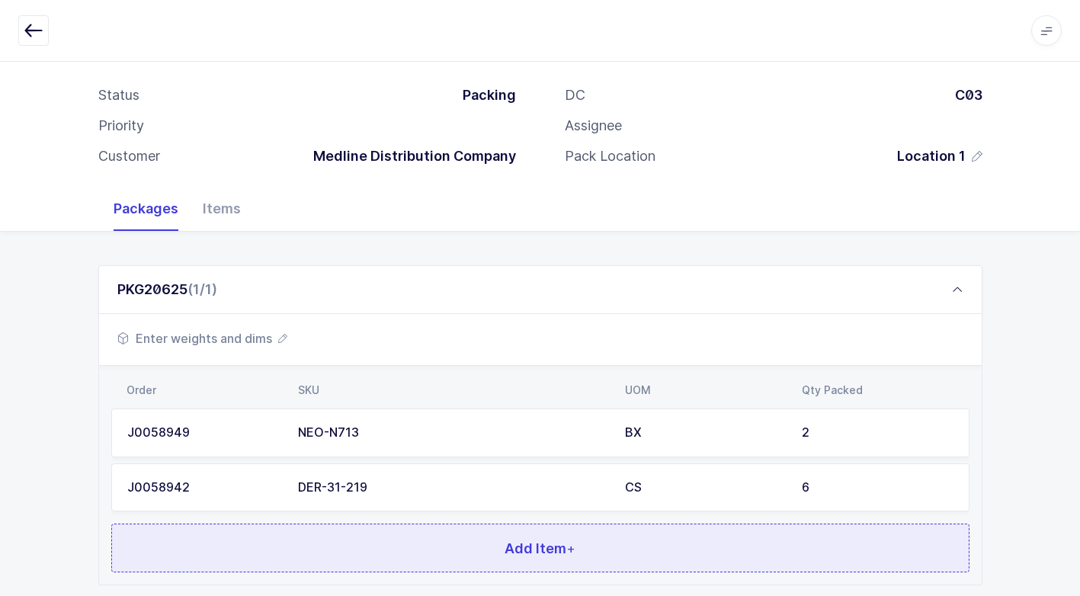
scroll to position [171, 0]
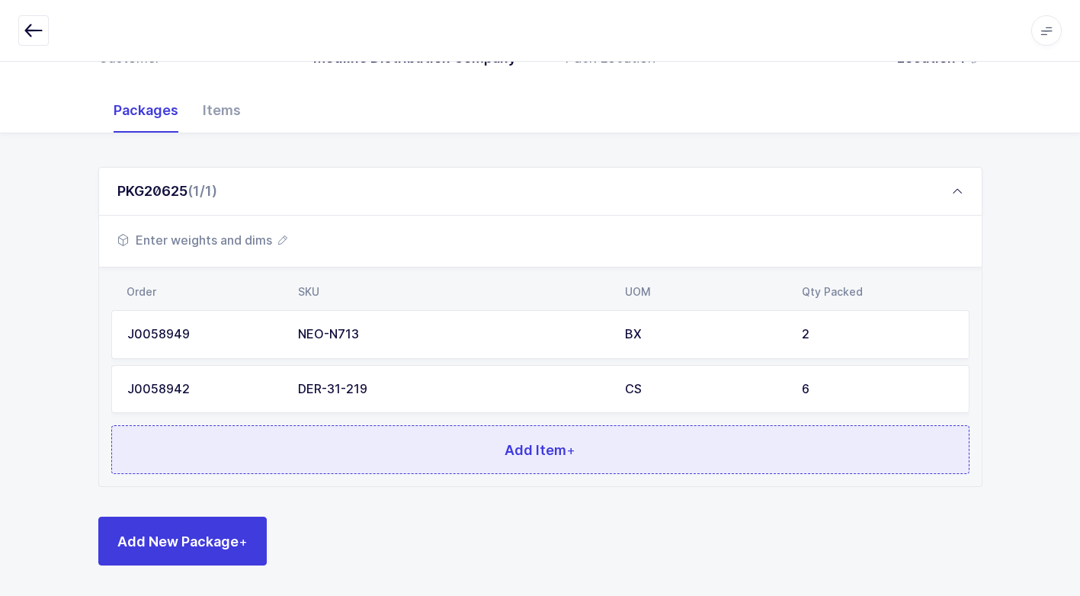
click at [509, 448] on span "Add Item +" at bounding box center [540, 450] width 71 height 19
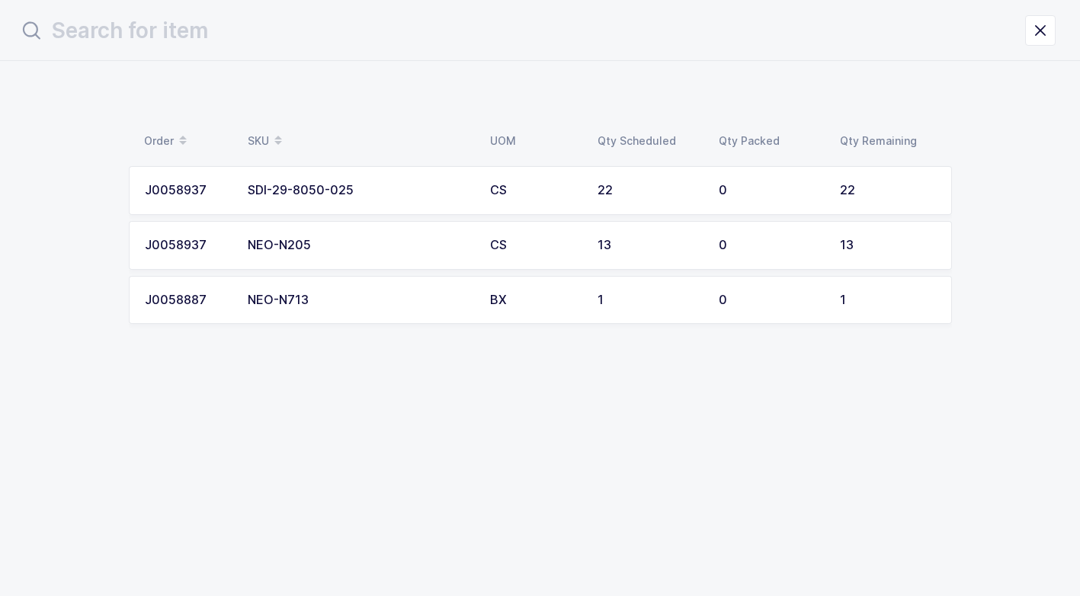
scroll to position [0, 0]
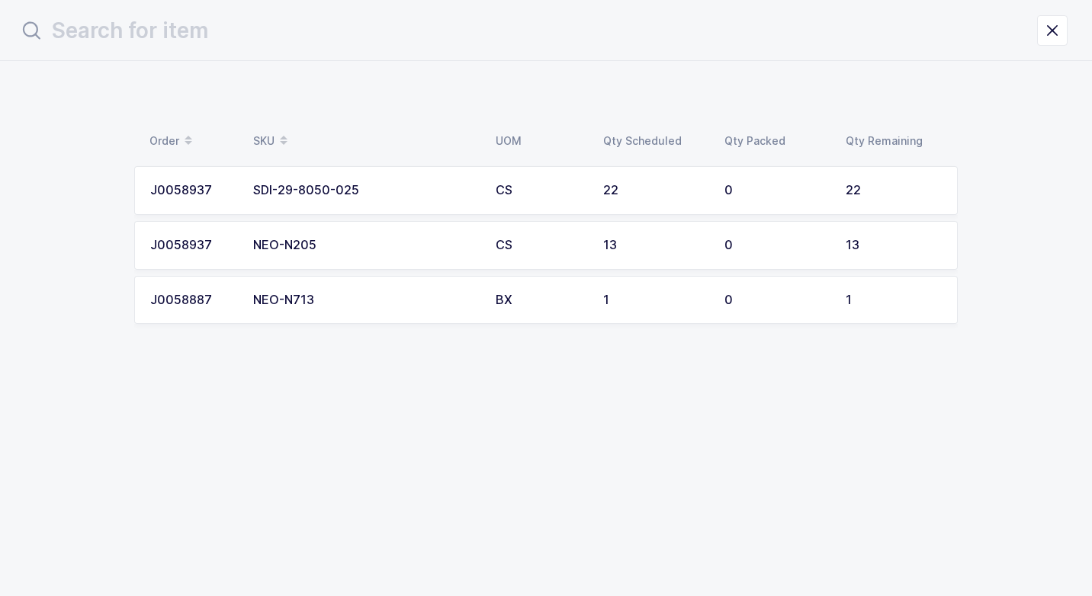
click at [468, 195] on div "SDI-29-8050-025" at bounding box center [365, 191] width 224 height 14
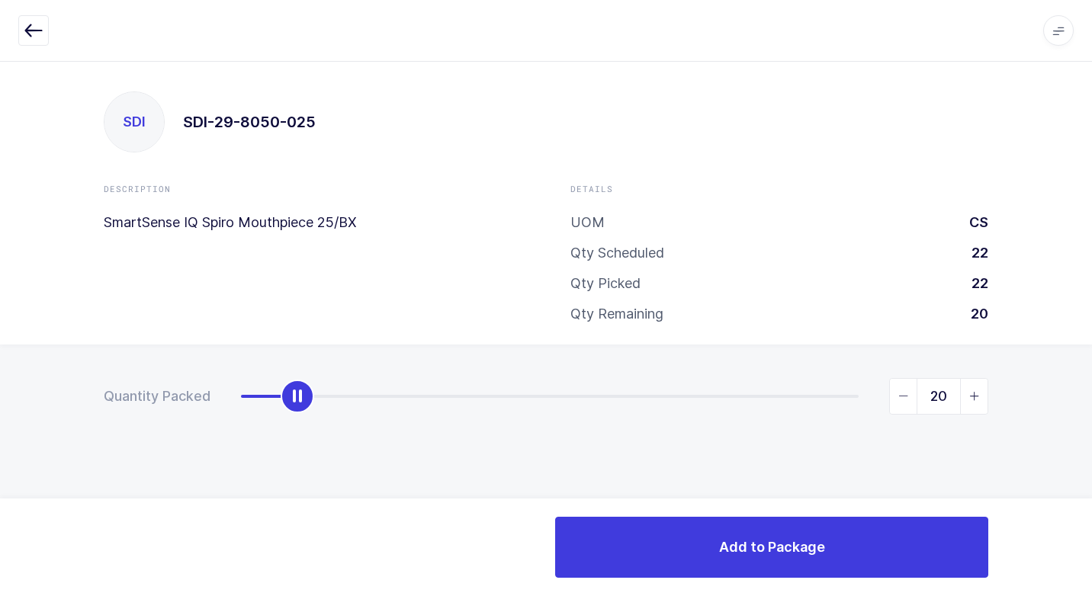
type input "22"
drag, startPoint x: 245, startPoint y: 394, endPoint x: 941, endPoint y: 374, distance: 696.4
click at [1091, 318] on html "Apps Core [GEOGRAPHIC_DATA] Admin Mission Control Purchasing [PERSON_NAME] Logo…" at bounding box center [546, 298] width 1092 height 596
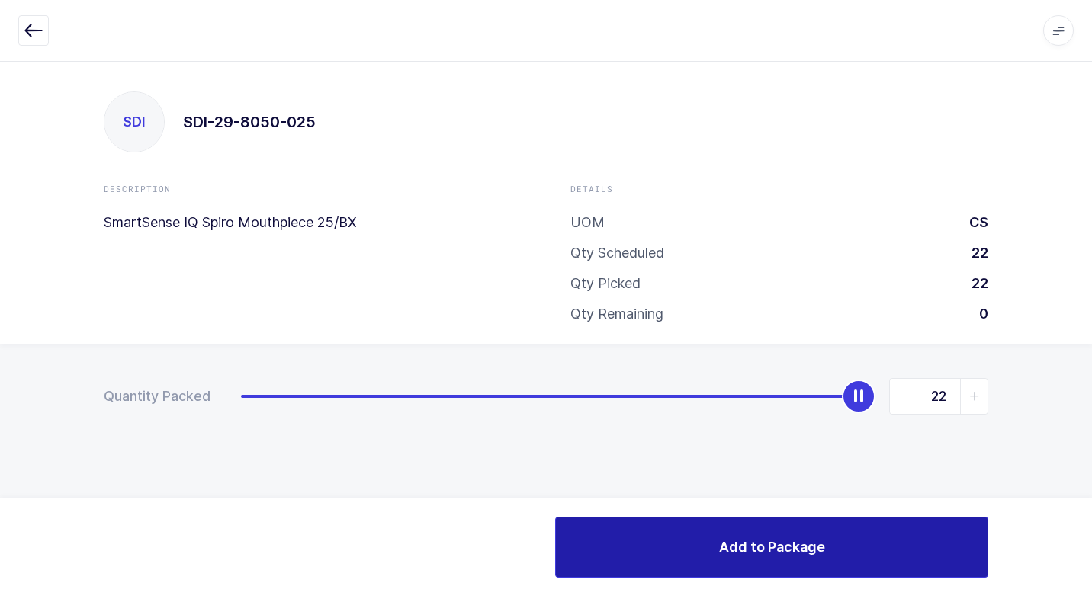
click at [647, 544] on button "Add to Package" at bounding box center [771, 547] width 433 height 61
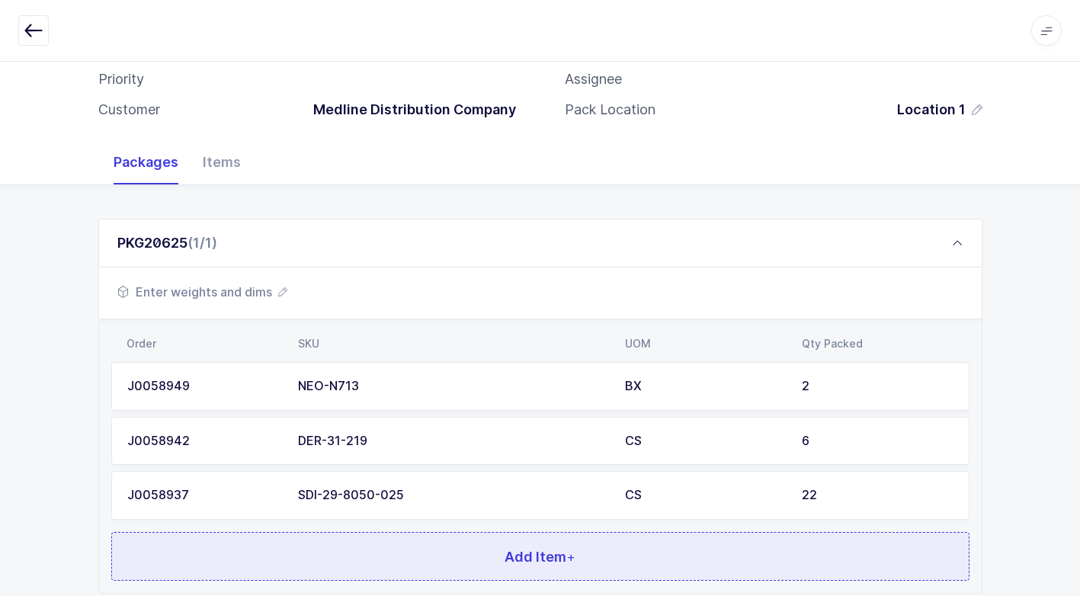
scroll to position [226, 0]
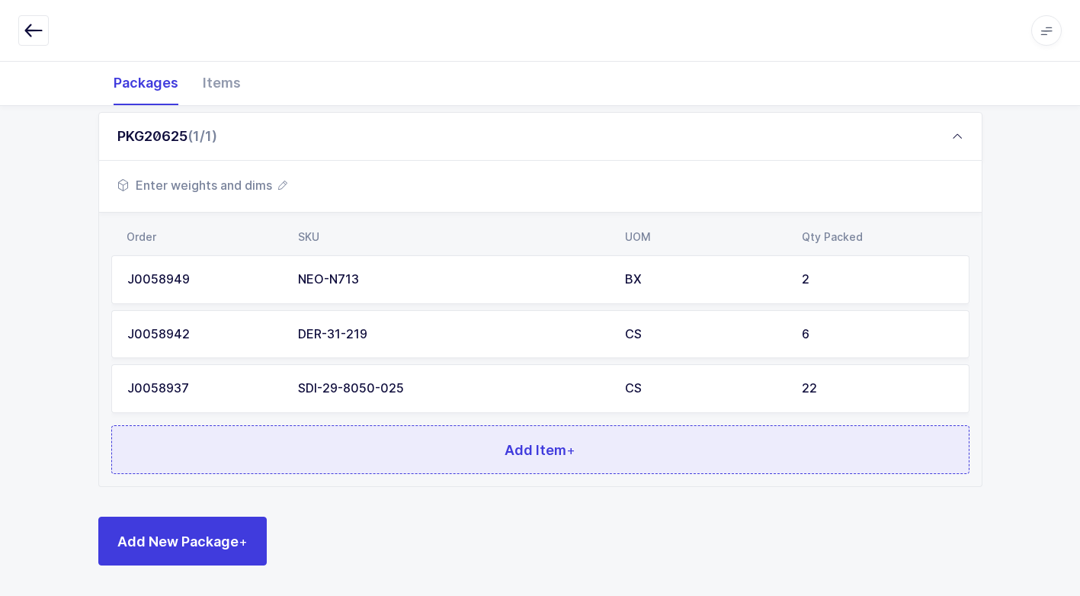
click at [519, 448] on span "Add Item +" at bounding box center [540, 450] width 71 height 19
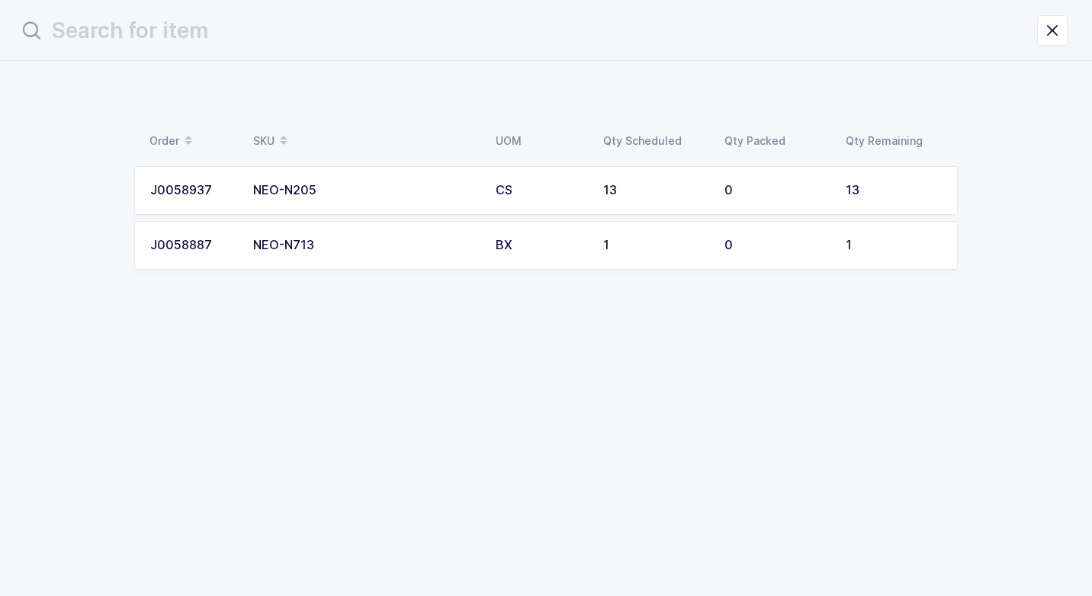
click at [521, 199] on td "CS" at bounding box center [539, 190] width 107 height 49
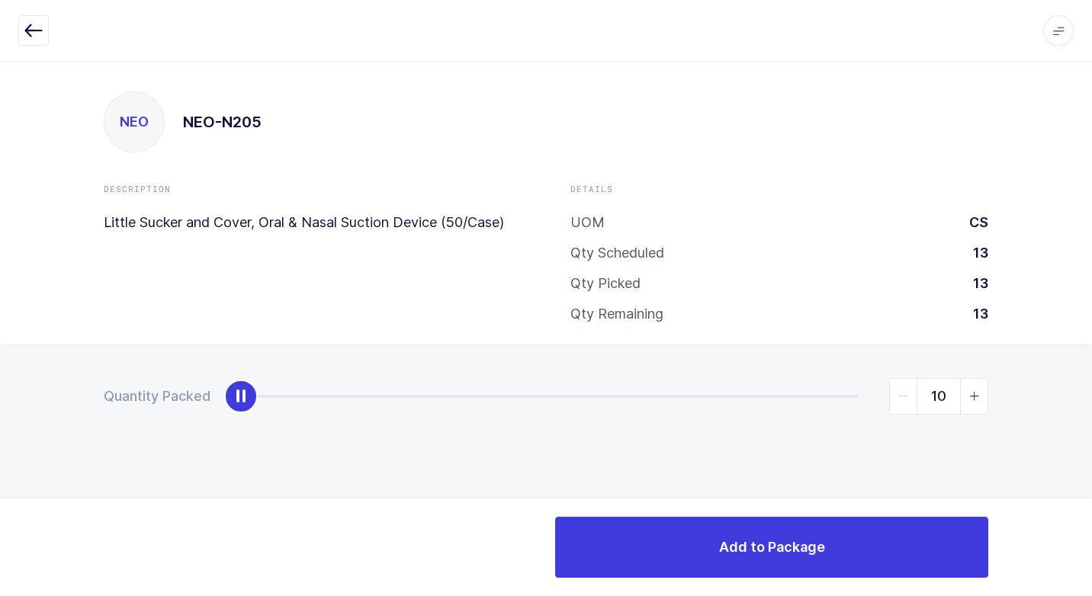
type input "13"
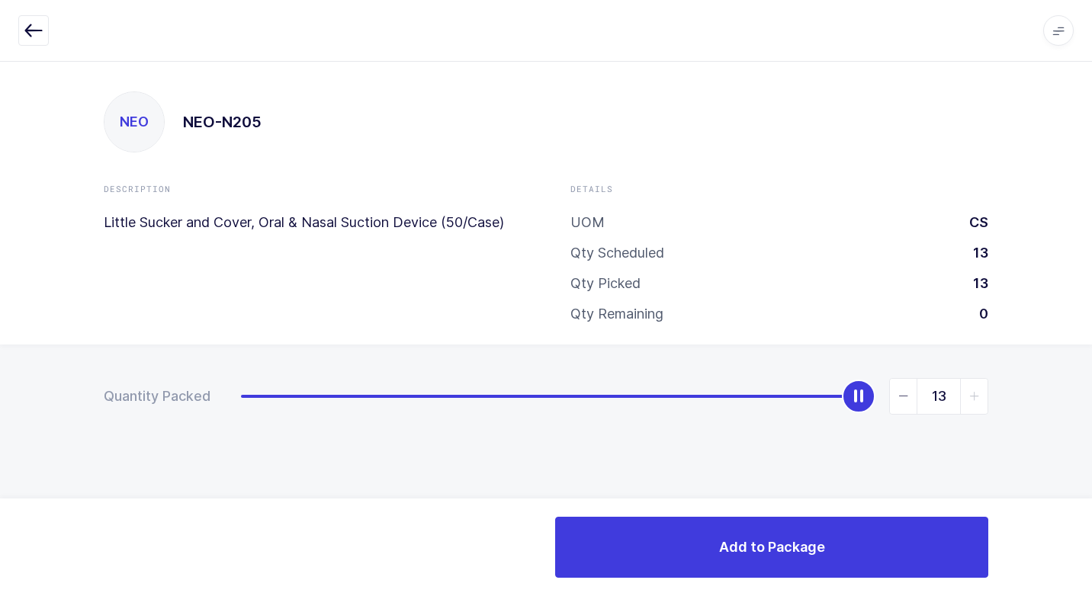
drag, startPoint x: 245, startPoint y: 400, endPoint x: 1094, endPoint y: 390, distance: 848.6
click at [1091, 390] on html "Apps Core [GEOGRAPHIC_DATA] Admin Mission Control Purchasing [PERSON_NAME] Logo…" at bounding box center [546, 298] width 1092 height 596
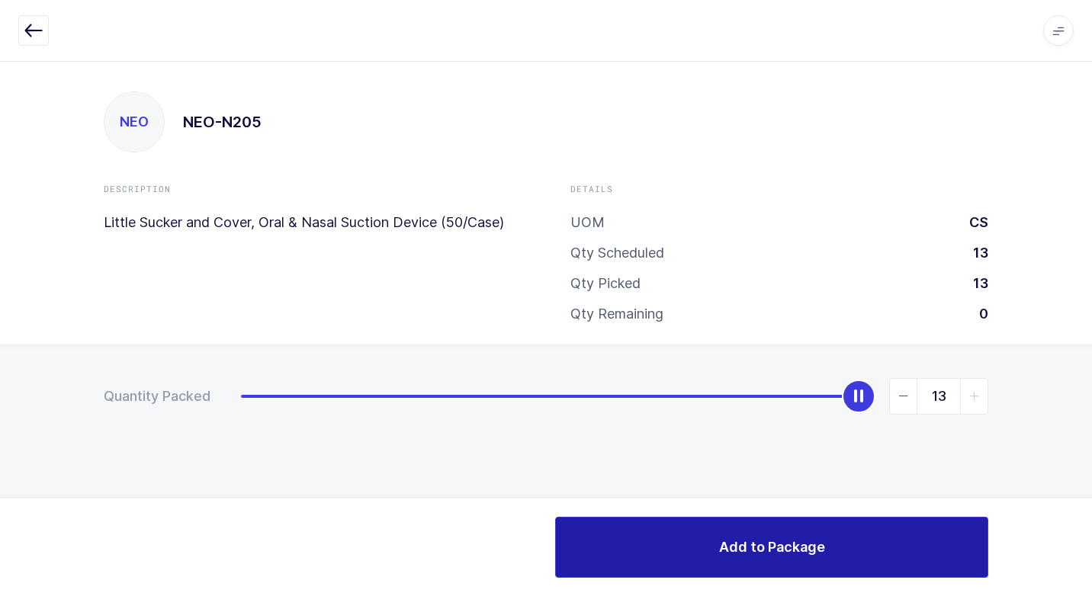
drag, startPoint x: 636, startPoint y: 540, endPoint x: 627, endPoint y: 539, distance: 8.4
click at [633, 540] on button "Add to Package" at bounding box center [771, 547] width 433 height 61
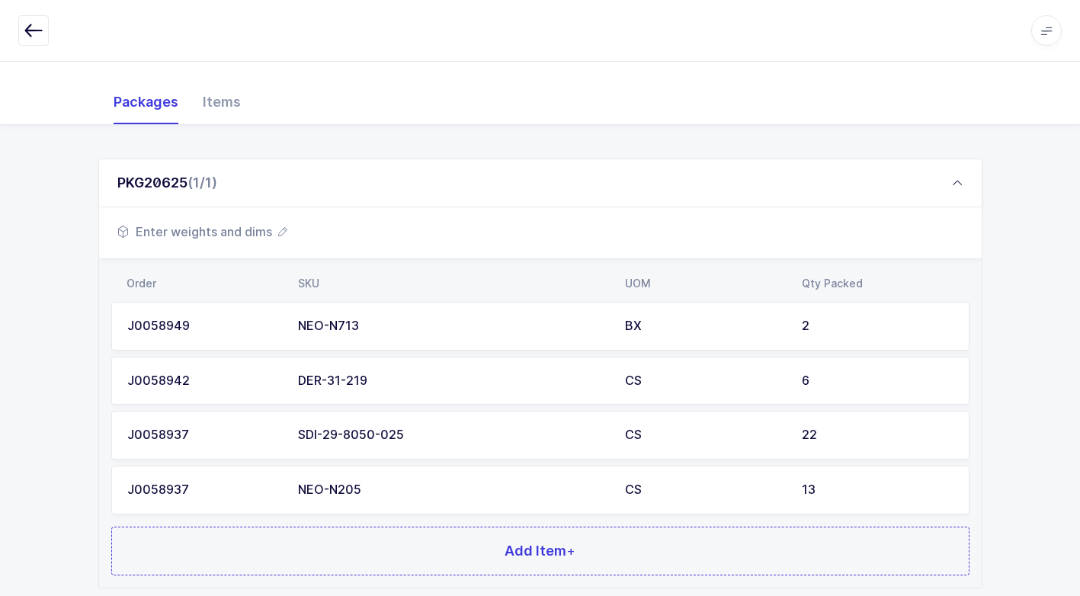
scroll to position [281, 0]
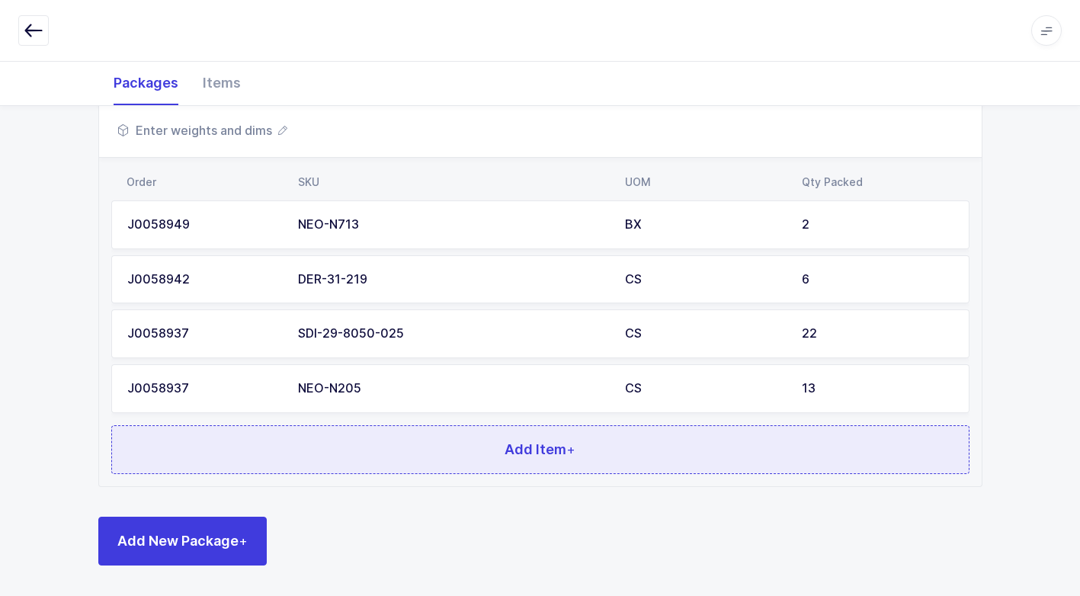
click at [425, 438] on button "Add Item +" at bounding box center [540, 449] width 858 height 49
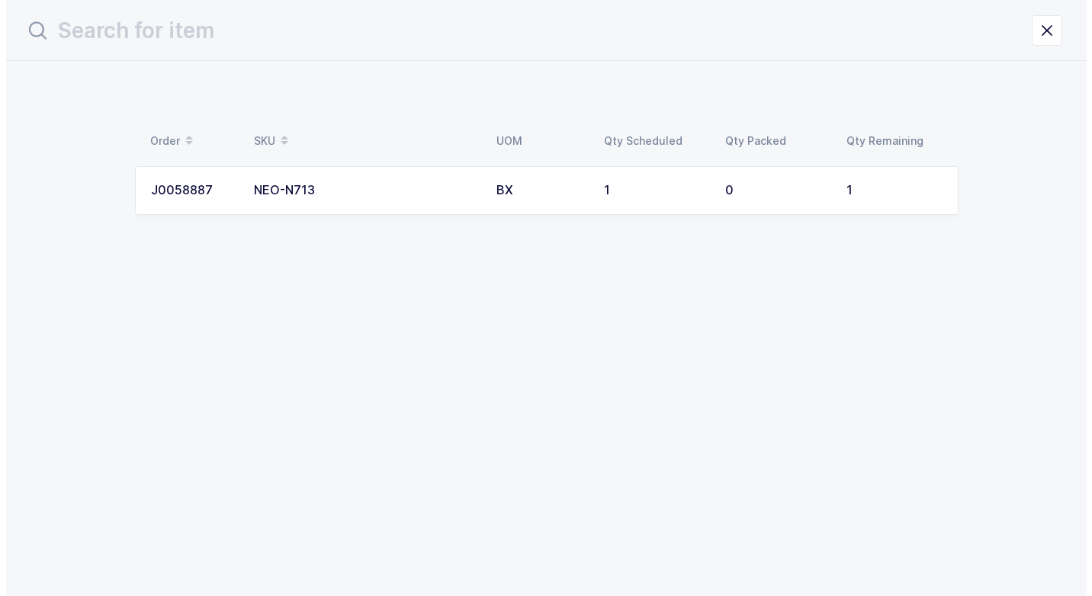
scroll to position [0, 0]
click at [440, 207] on td "NEO-N713" at bounding box center [365, 190] width 242 height 49
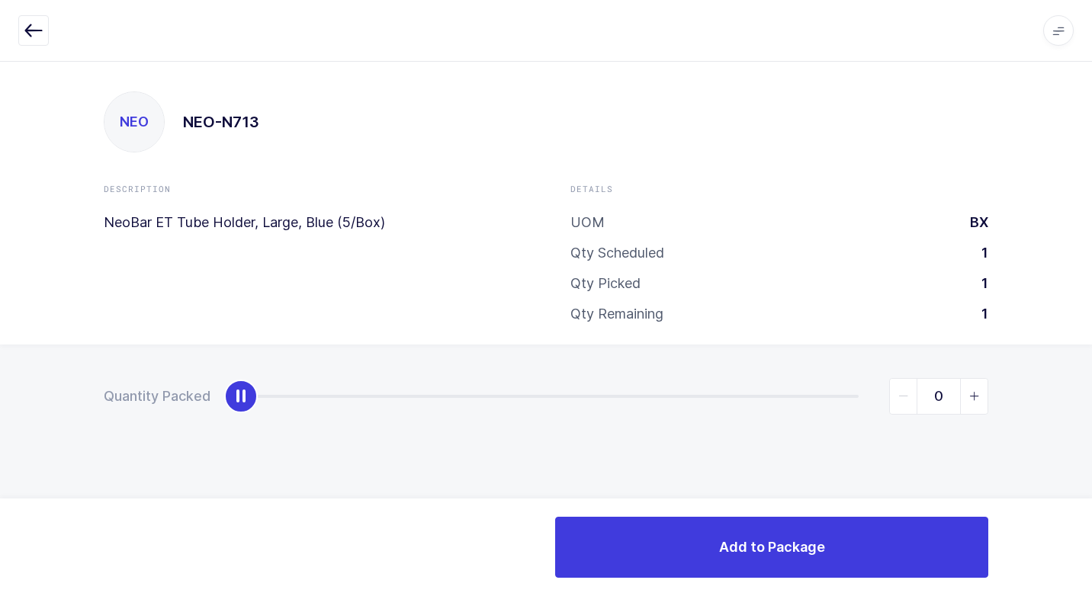
type input "1"
drag, startPoint x: 236, startPoint y: 402, endPoint x: 974, endPoint y: 347, distance: 740.0
click at [1091, 334] on html "Apps Core [GEOGRAPHIC_DATA] Admin Mission Control Purchasing [PERSON_NAME] Logo…" at bounding box center [546, 298] width 1092 height 596
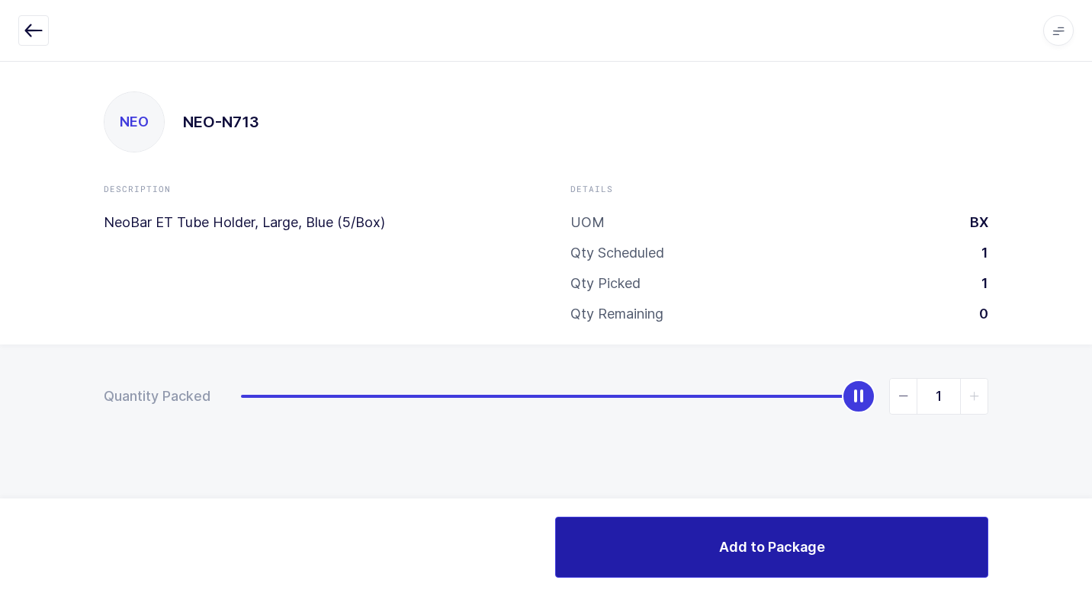
click at [593, 547] on button "Add to Package" at bounding box center [771, 547] width 433 height 61
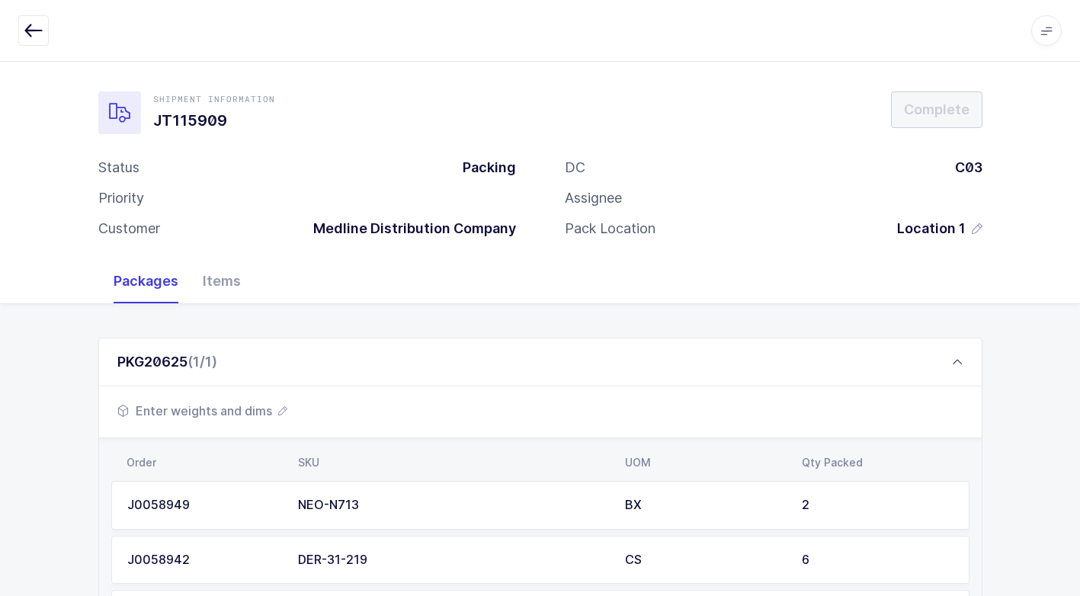
click at [222, 414] on span "Enter weights and dims" at bounding box center [202, 411] width 170 height 18
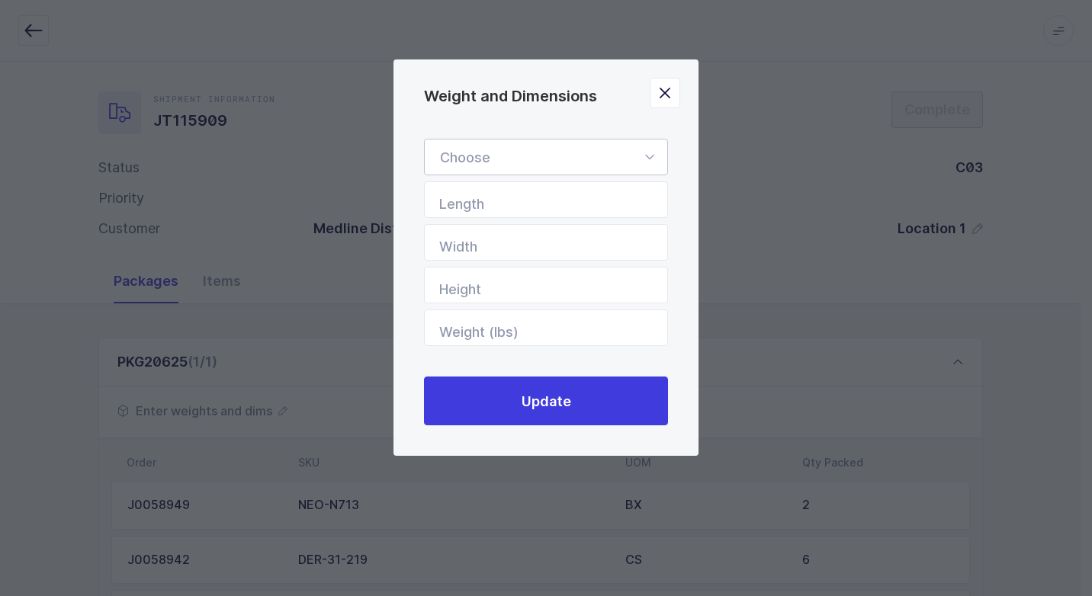
click at [647, 158] on icon "Weight and Dimensions" at bounding box center [649, 157] width 19 height 37
click at [464, 255] on span "Box" at bounding box center [452, 259] width 24 height 16
type input "Box"
click at [573, 200] on input "Length" at bounding box center [546, 199] width 244 height 37
type input "24"
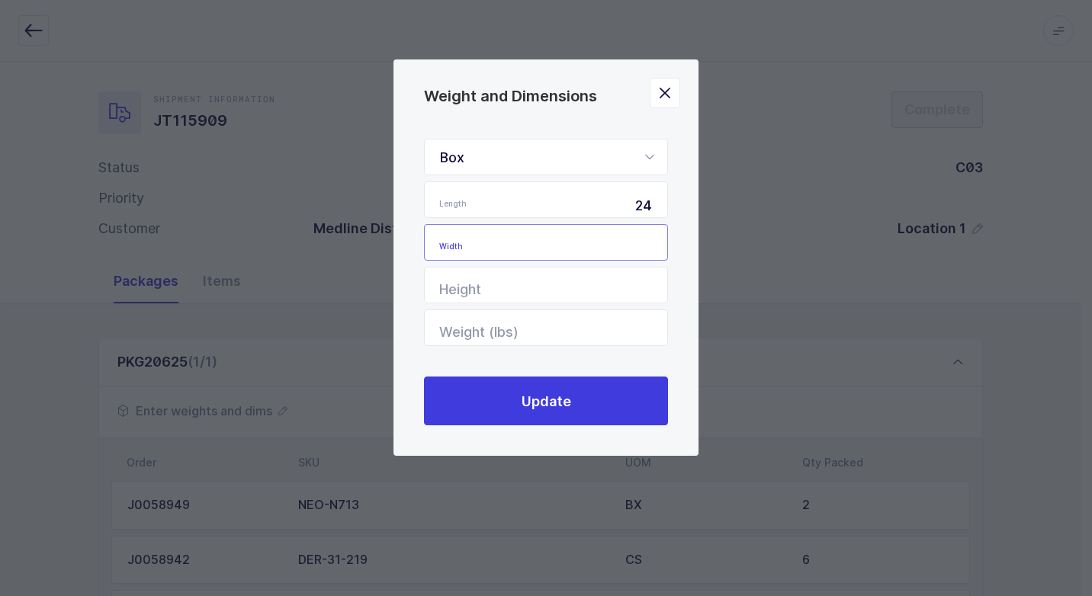
click at [566, 237] on input "Width" at bounding box center [546, 242] width 244 height 37
type input "24"
click at [597, 274] on input "Height" at bounding box center [546, 285] width 244 height 37
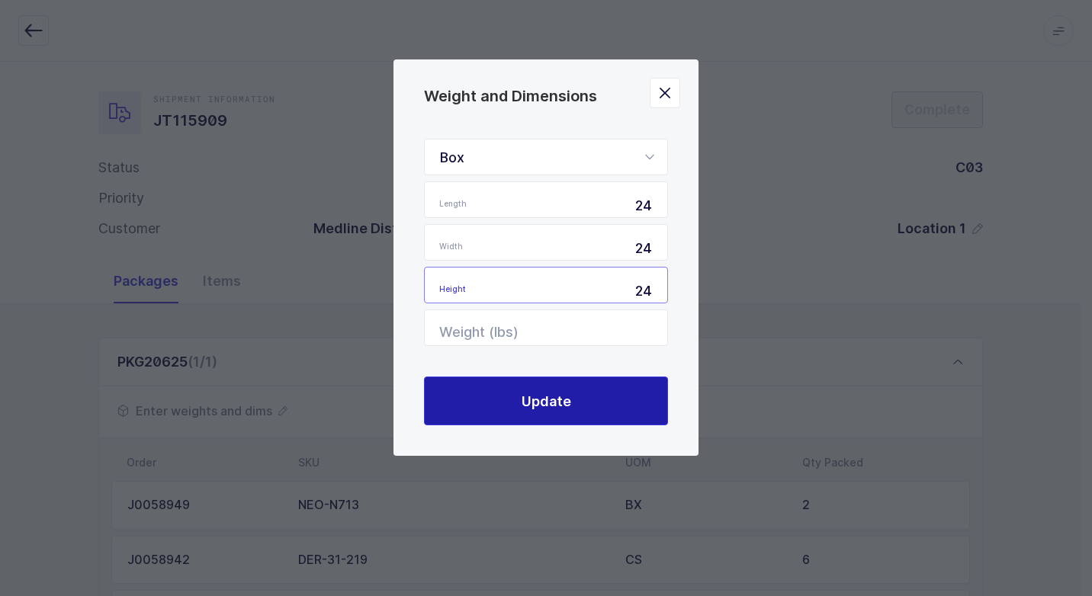
type input "24"
click at [632, 388] on button "Update" at bounding box center [546, 401] width 244 height 49
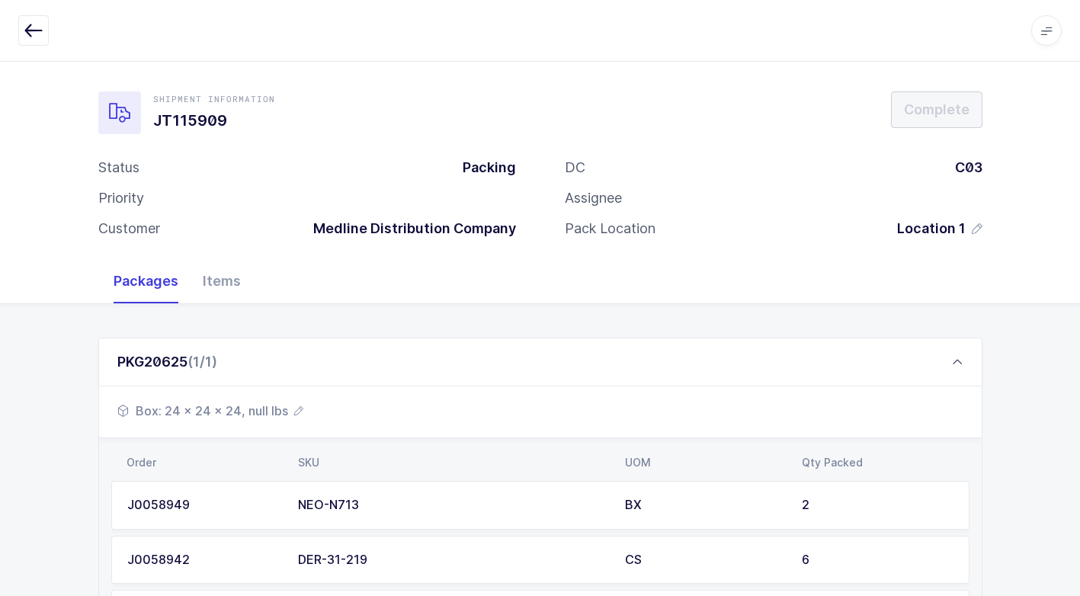
click at [274, 414] on span "Box: 24 x 24 x 24, null lbs" at bounding box center [210, 411] width 186 height 18
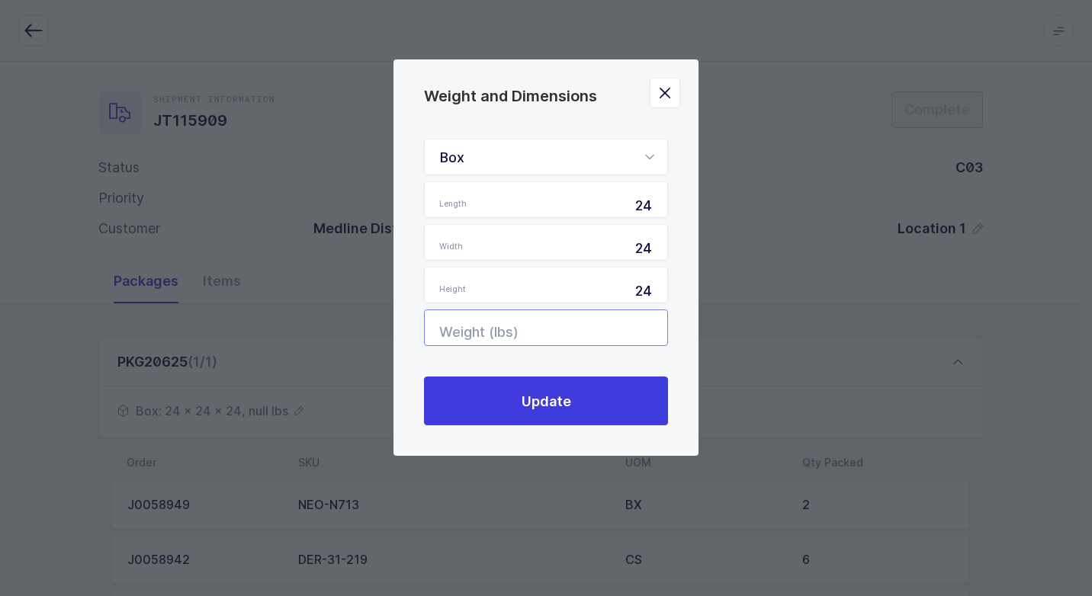
click at [619, 322] on input "Weight (lbs)" at bounding box center [546, 328] width 244 height 37
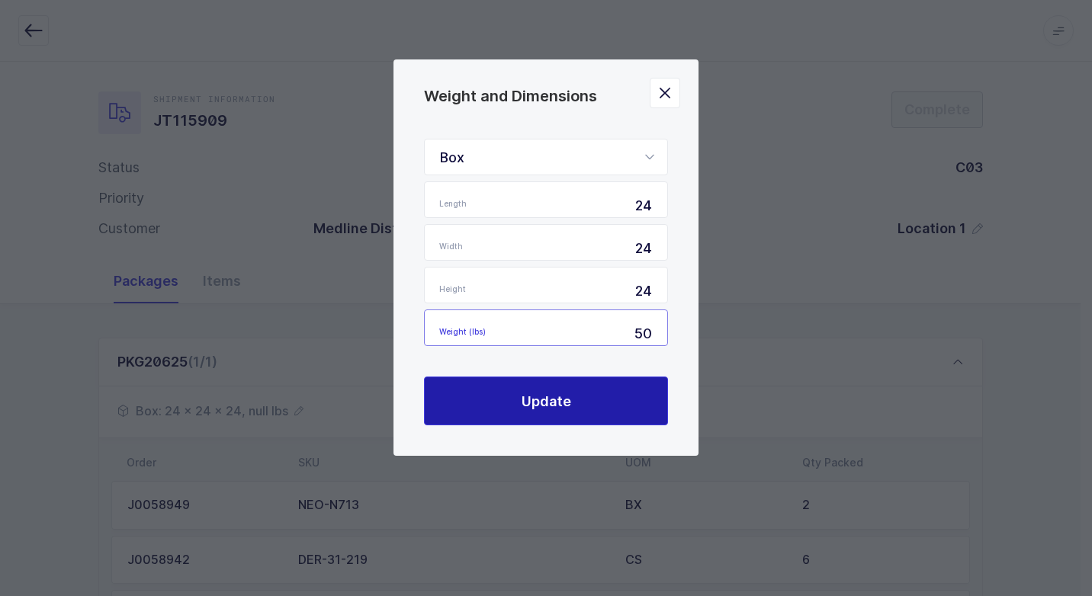
type input "50"
click at [611, 393] on button "Update" at bounding box center [546, 401] width 244 height 49
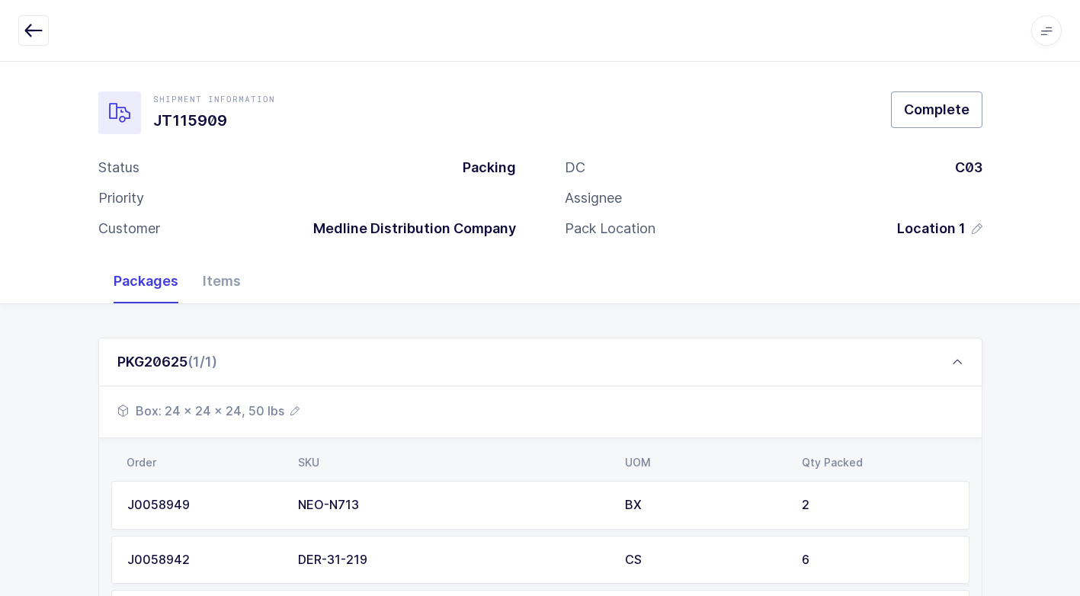
click at [942, 115] on span "Complete" at bounding box center [937, 109] width 66 height 19
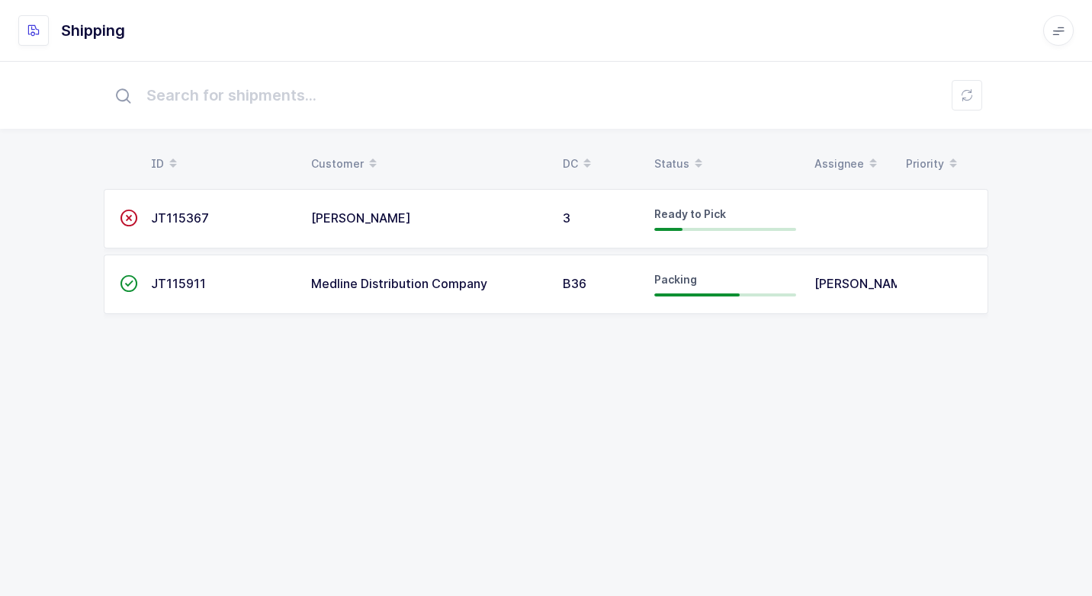
click at [475, 287] on span "Medline Distribution Company" at bounding box center [399, 283] width 176 height 15
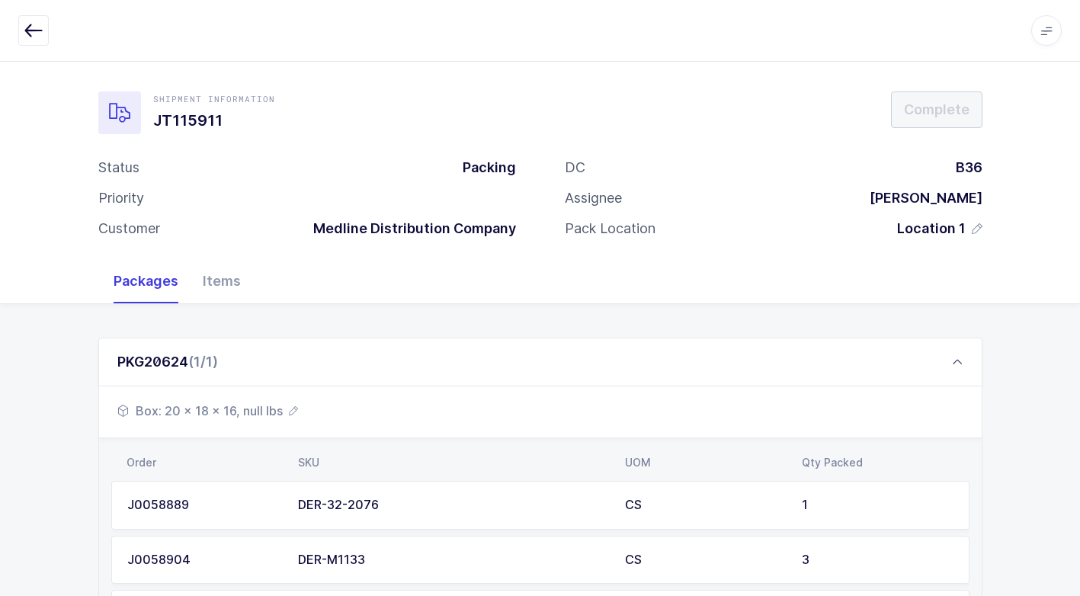
click at [274, 406] on span "Box: 20 x 18 x 16, null lbs" at bounding box center [207, 411] width 181 height 18
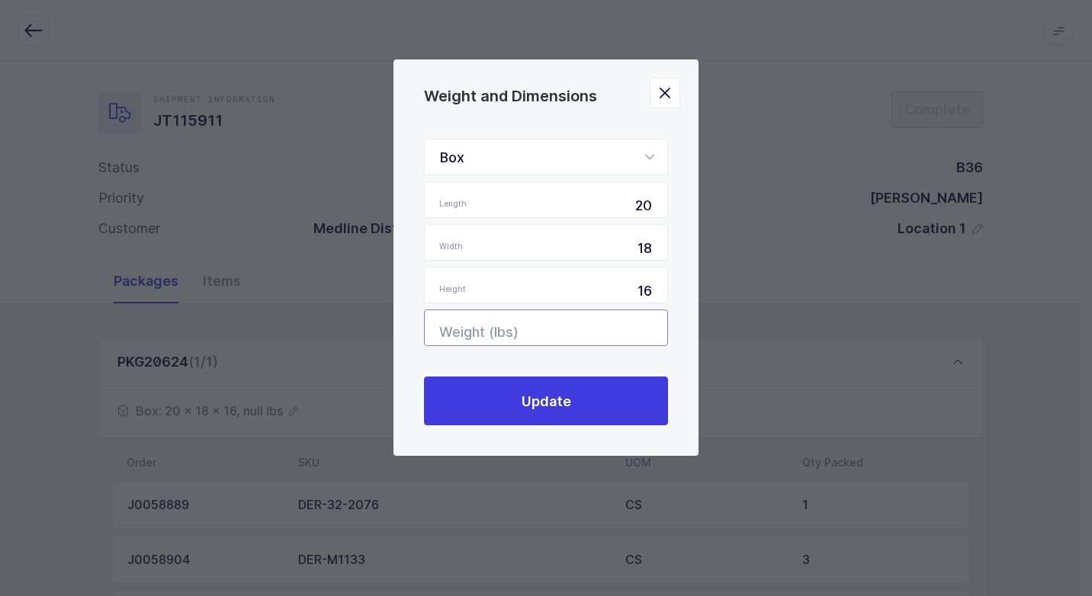
click at [635, 326] on input "Weight (lbs)" at bounding box center [546, 328] width 244 height 37
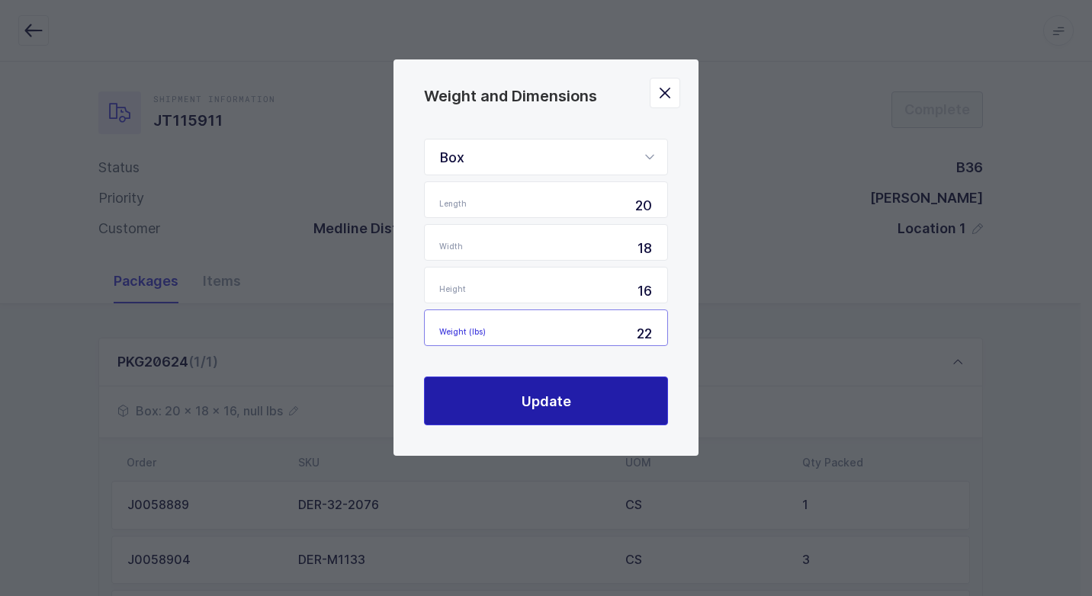
type input "22"
click at [604, 392] on button "Update" at bounding box center [546, 401] width 244 height 49
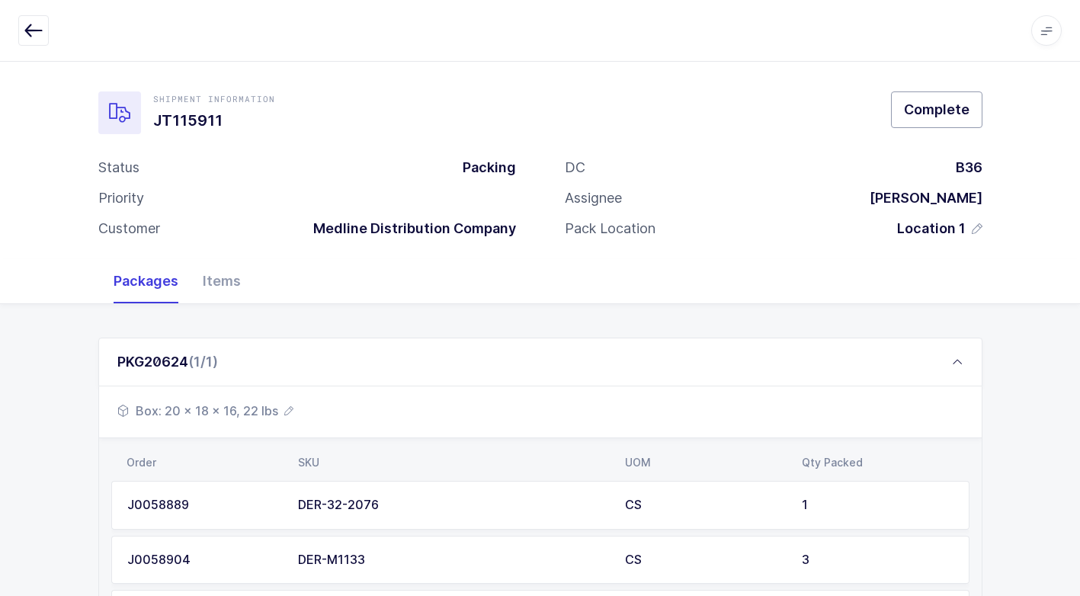
click at [952, 98] on button "Complete" at bounding box center [936, 109] width 91 height 37
